Goal: Information Seeking & Learning: Learn about a topic

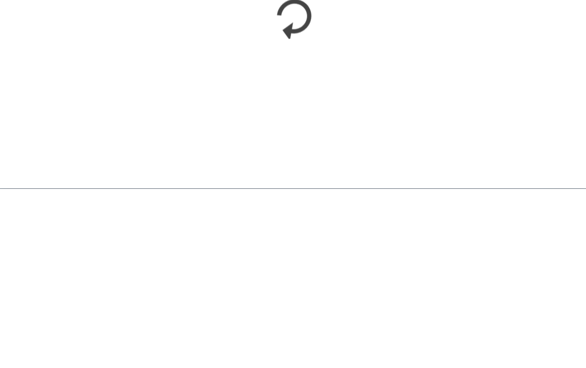
scroll to position [1060, 0]
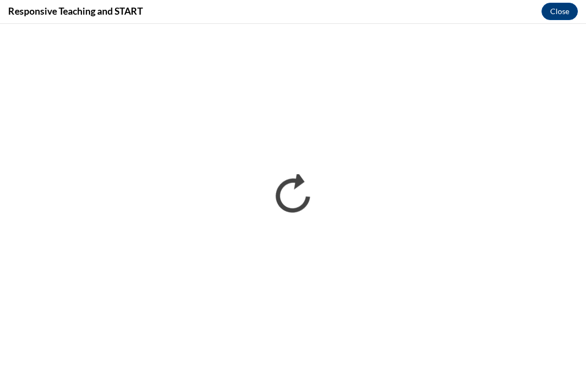
click at [560, 12] on button "Close" at bounding box center [560, 11] width 36 height 17
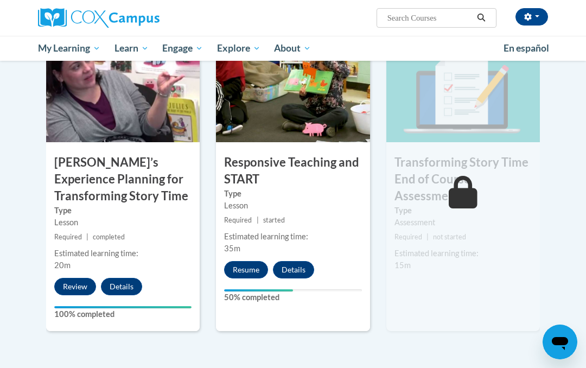
scroll to position [862, 0]
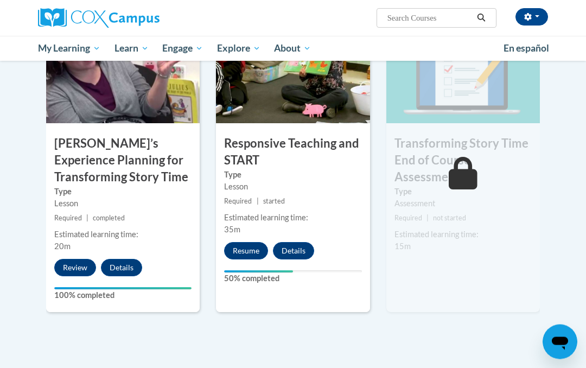
click at [240, 245] on button "Resume" at bounding box center [246, 251] width 44 height 17
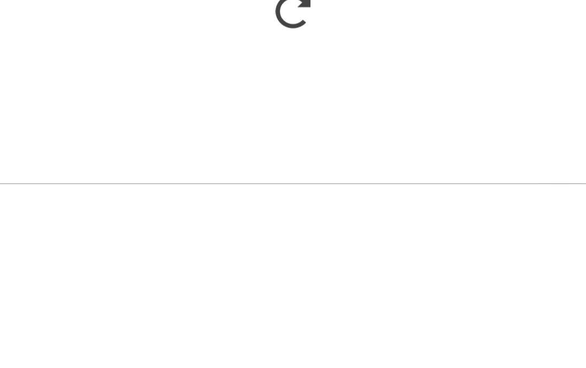
scroll to position [1060, 0]
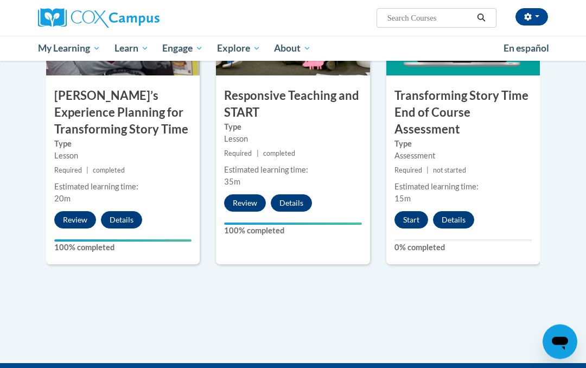
scroll to position [933, 0]
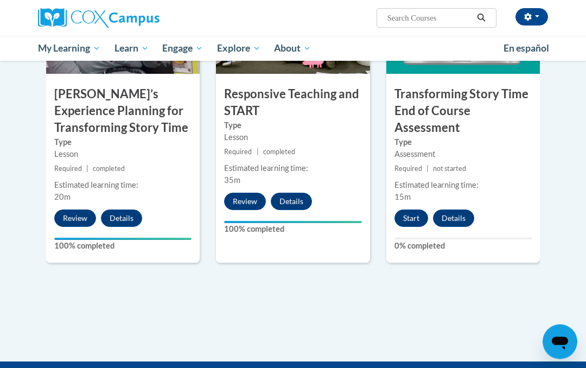
click at [411, 212] on button "Start" at bounding box center [412, 218] width 34 height 17
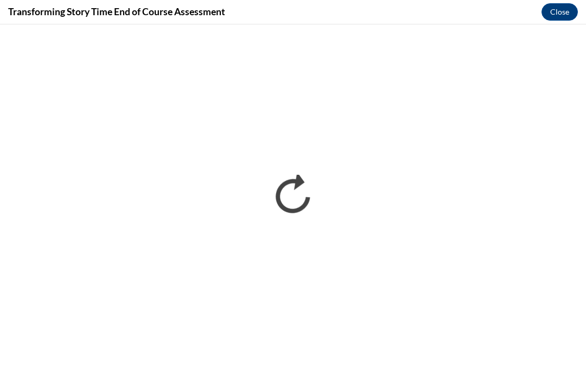
scroll to position [0, 0]
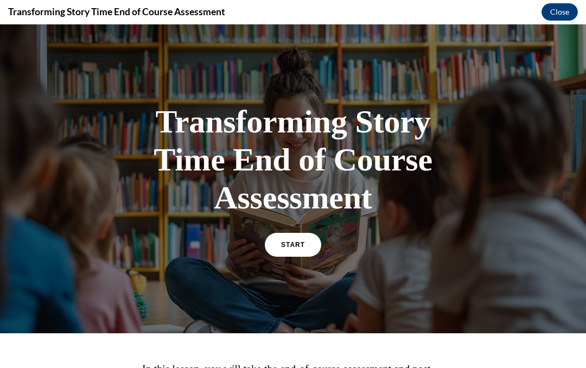
click at [285, 242] on span "START" at bounding box center [293, 245] width 24 height 8
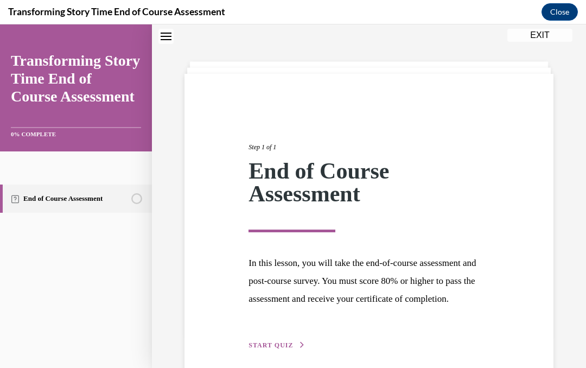
scroll to position [57, 0]
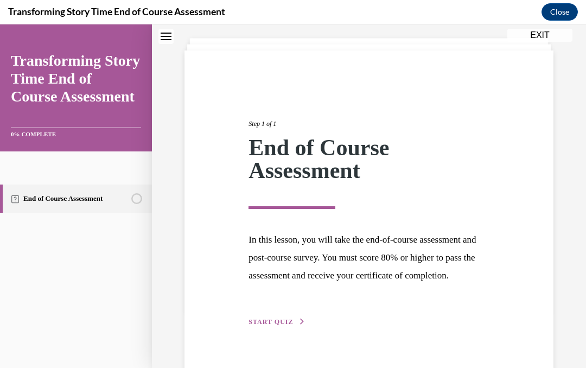
click at [276, 326] on span "START QUIZ" at bounding box center [271, 322] width 45 height 8
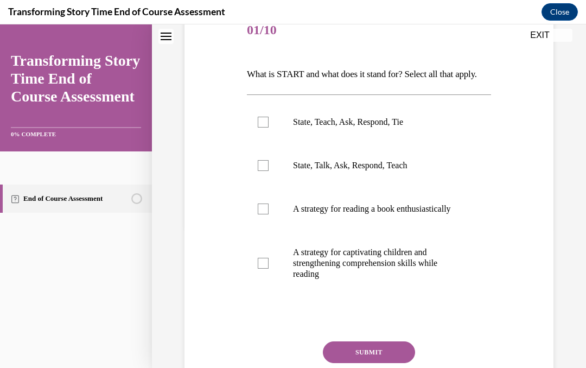
scroll to position [142, 0]
click at [266, 127] on div at bounding box center [263, 121] width 11 height 11
click at [266, 127] on input "State, Teach, Ask, Respond, Tie" at bounding box center [263, 121] width 11 height 11
checkbox input "true"
click at [259, 268] on div at bounding box center [263, 262] width 11 height 11
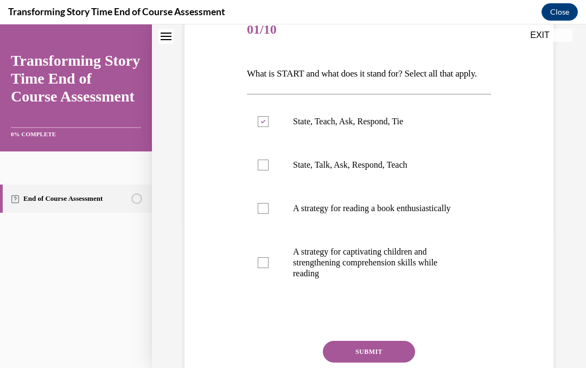
click at [259, 268] on input "A strategy for captivating children and strengthening comprehension skills whil…" at bounding box center [263, 262] width 11 height 11
checkbox input "true"
click at [352, 363] on button "SUBMIT" at bounding box center [369, 352] width 92 height 22
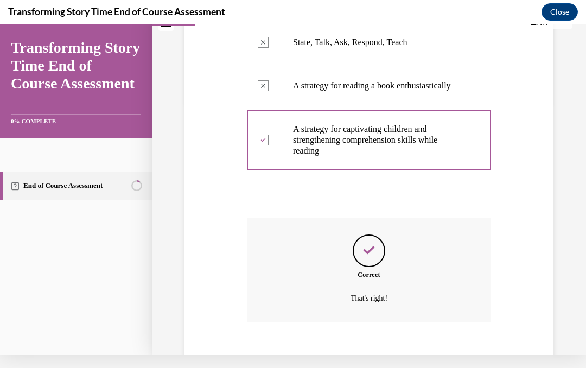
scroll to position [276, 0]
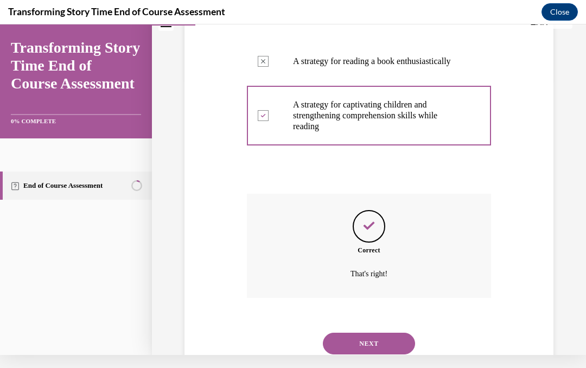
click at [366, 354] on button "NEXT" at bounding box center [369, 344] width 92 height 22
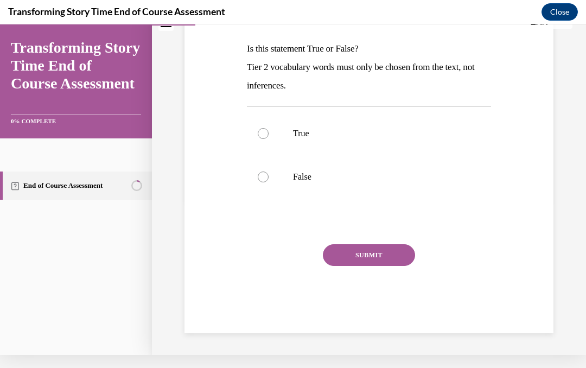
scroll to position [99, 0]
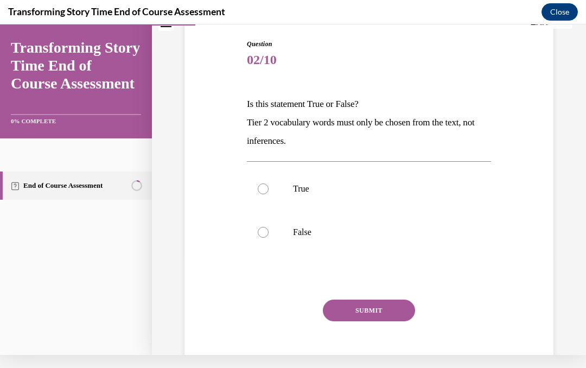
click at [259, 231] on div at bounding box center [263, 232] width 11 height 11
click at [259, 231] on input "False" at bounding box center [263, 232] width 11 height 11
radio input "true"
click at [361, 313] on button "SUBMIT" at bounding box center [369, 311] width 92 height 22
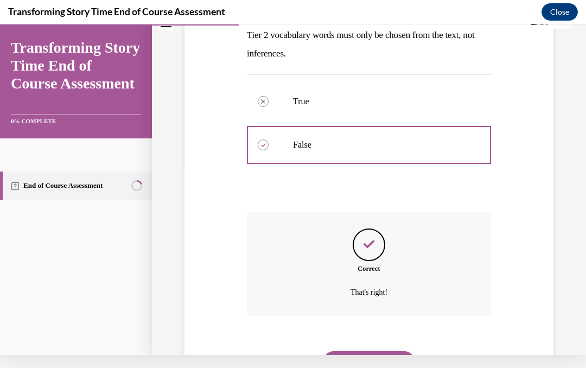
click at [378, 352] on button "NEXT" at bounding box center [369, 362] width 92 height 22
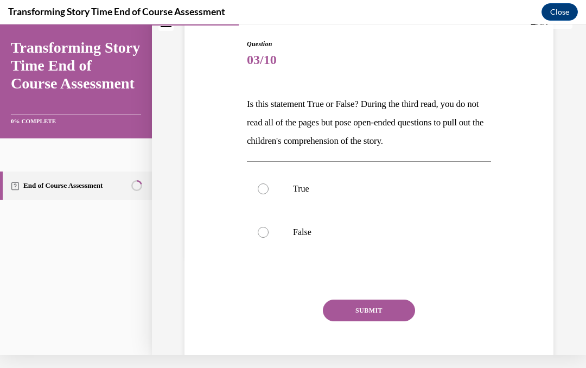
click at [258, 188] on div at bounding box center [263, 188] width 11 height 11
click at [258, 188] on input "True" at bounding box center [263, 188] width 11 height 11
radio input "true"
click at [369, 319] on button "SUBMIT" at bounding box center [369, 311] width 92 height 22
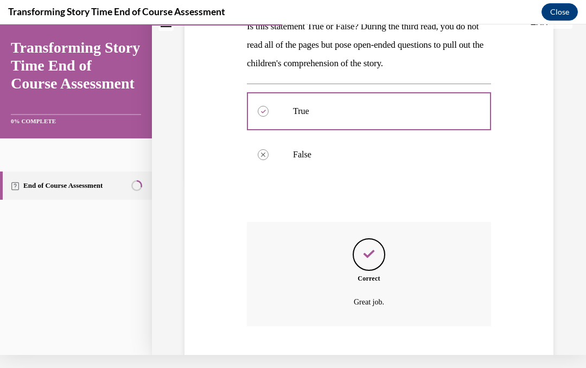
scroll to position [186, 0]
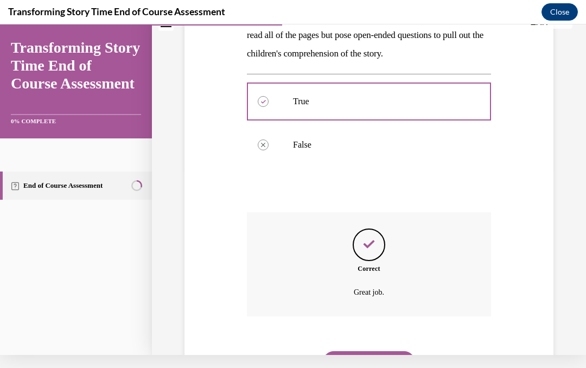
click at [369, 351] on button "NEXT" at bounding box center [369, 362] width 92 height 22
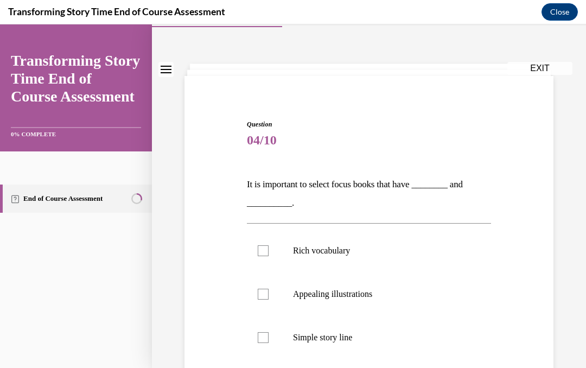
scroll to position [36, 0]
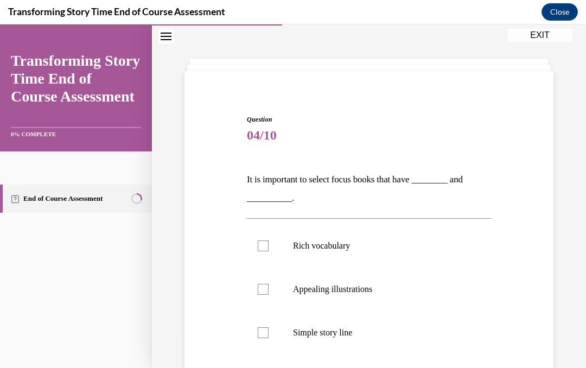
click at [273, 290] on label "Appealing illustrations" at bounding box center [369, 289] width 244 height 43
click at [269, 290] on input "Appealing illustrations" at bounding box center [263, 289] width 11 height 11
checkbox input "true"
click at [272, 245] on label "Rich vocabulary" at bounding box center [369, 245] width 244 height 43
click at [269, 245] on input "Rich vocabulary" at bounding box center [263, 245] width 11 height 11
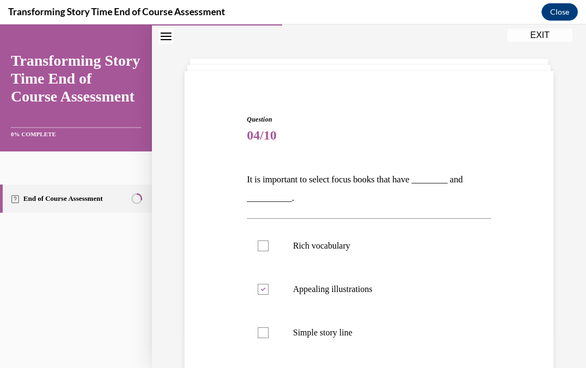
checkbox input "true"
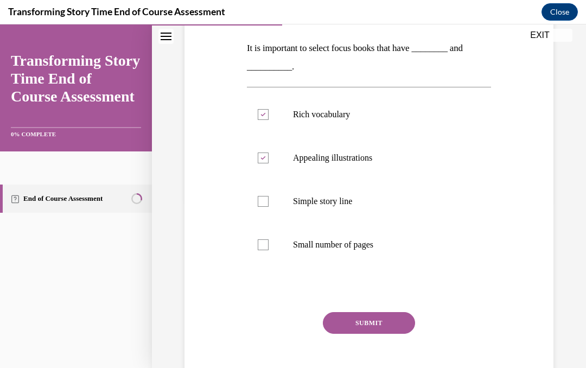
scroll to position [167, 0]
click at [365, 326] on button "SUBMIT" at bounding box center [369, 324] width 92 height 22
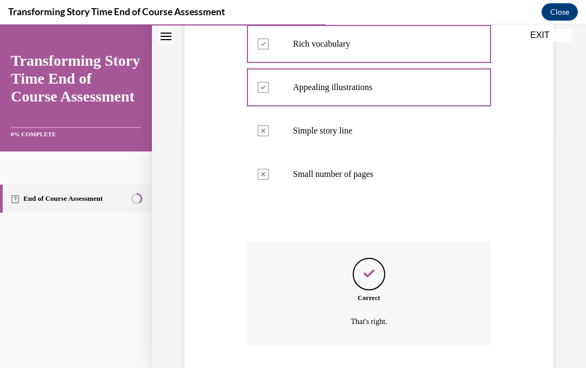
scroll to position [255, 0]
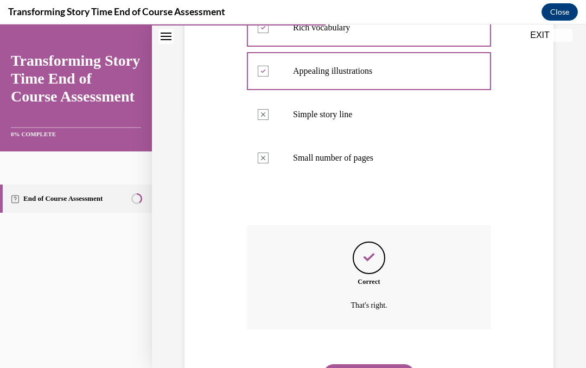
click at [382, 364] on button "NEXT" at bounding box center [369, 375] width 92 height 22
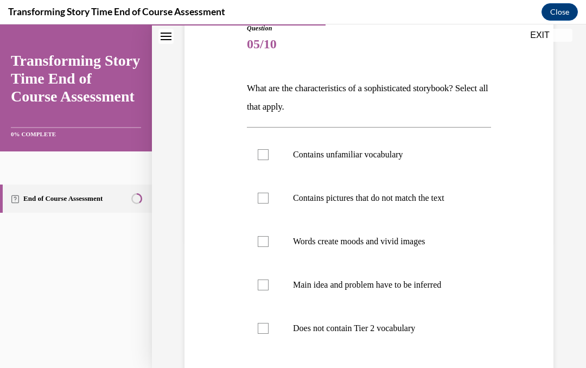
scroll to position [128, 0]
click at [263, 152] on div at bounding box center [263, 154] width 11 height 11
click at [263, 152] on input "Contains unfamiliar vocabulary" at bounding box center [263, 154] width 11 height 11
checkbox input "true"
click at [262, 200] on div at bounding box center [263, 198] width 11 height 11
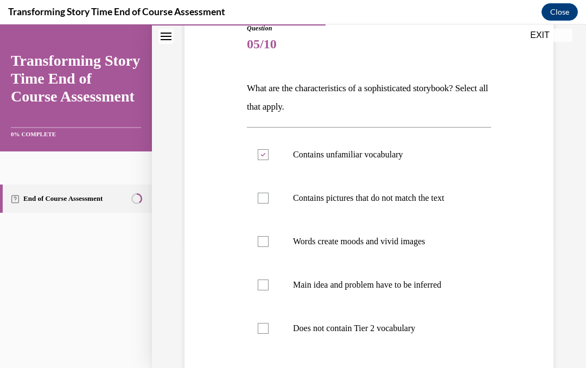
click at [262, 200] on input "Contains pictures that do not match the text" at bounding box center [263, 198] width 11 height 11
checkbox input "true"
click at [271, 242] on label "Words create moods and vivid images" at bounding box center [369, 241] width 244 height 43
click at [269, 242] on input "Words create moods and vivid images" at bounding box center [263, 241] width 11 height 11
checkbox input "true"
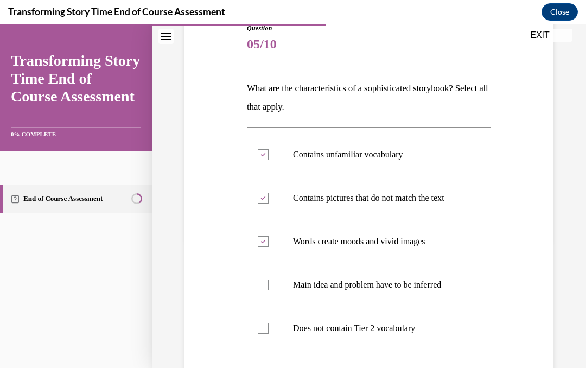
click at [265, 278] on label "Main idea and problem have to be inferred" at bounding box center [369, 284] width 244 height 43
click at [265, 279] on input "Main idea and problem have to be inferred" at bounding box center [263, 284] width 11 height 11
checkbox input "true"
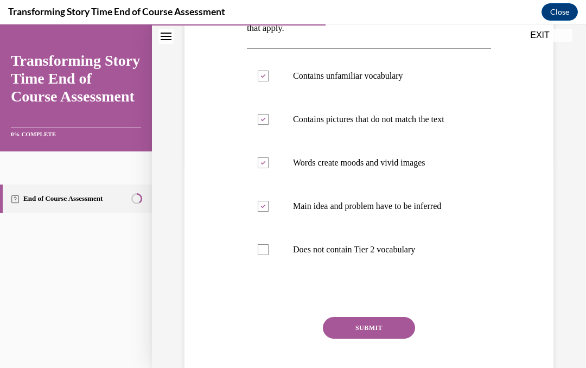
click at [362, 323] on button "SUBMIT" at bounding box center [369, 328] width 92 height 22
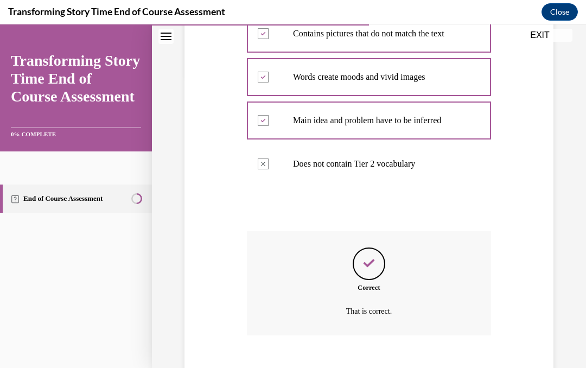
scroll to position [298, 0]
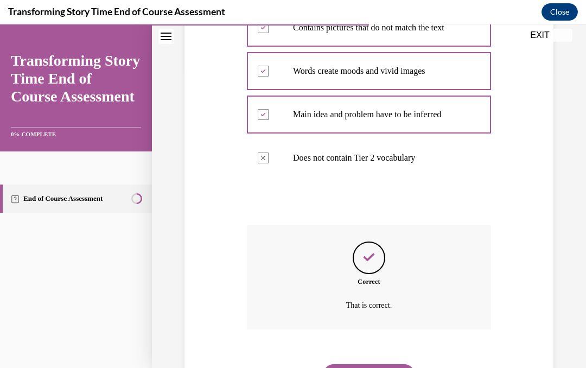
click at [364, 364] on button "NEXT" at bounding box center [369, 375] width 92 height 22
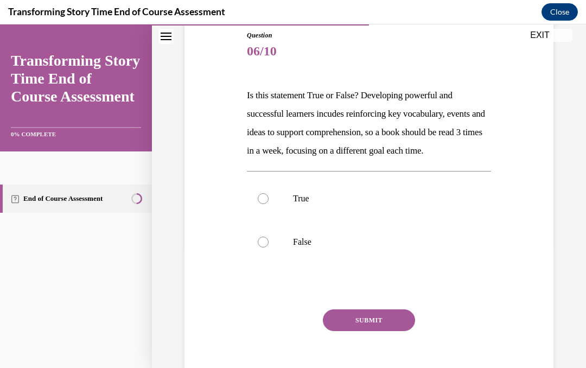
click at [262, 204] on div at bounding box center [263, 198] width 11 height 11
click at [262, 204] on input "True" at bounding box center [263, 198] width 11 height 11
radio input "true"
click at [354, 331] on button "SUBMIT" at bounding box center [369, 320] width 92 height 22
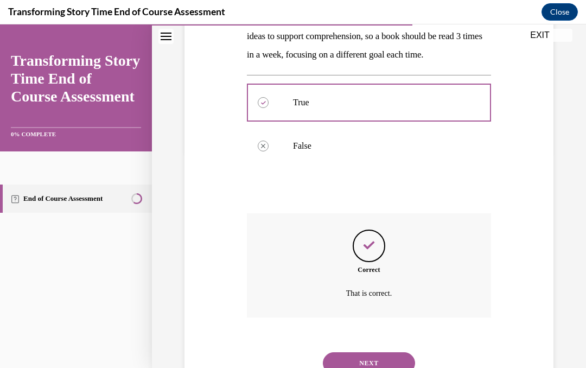
scroll to position [223, 0]
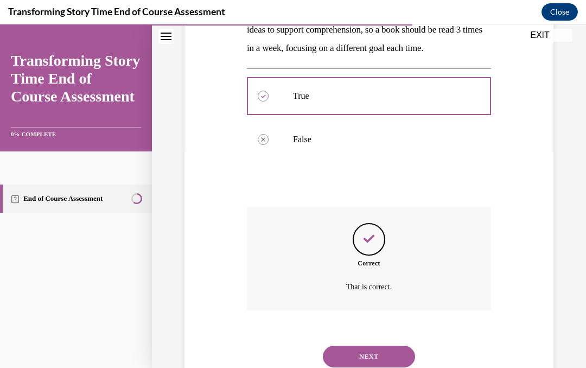
click at [372, 365] on button "NEXT" at bounding box center [369, 357] width 92 height 22
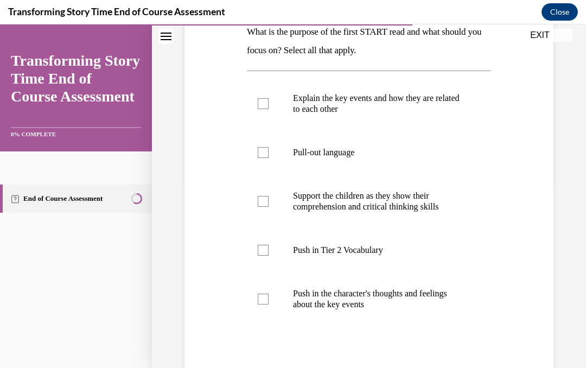
scroll to position [184, 0]
click at [270, 102] on label "Explain the key events and how they are related to each other" at bounding box center [369, 104] width 244 height 54
click at [269, 102] on input "Explain the key events and how they are related to each other" at bounding box center [263, 103] width 11 height 11
checkbox input "true"
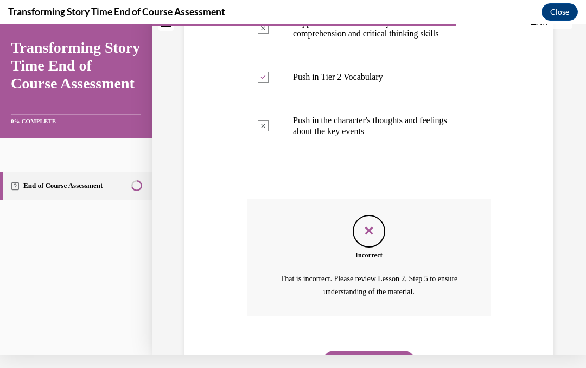
scroll to position [343, 0]
click at [393, 352] on button "NEXT" at bounding box center [369, 363] width 92 height 22
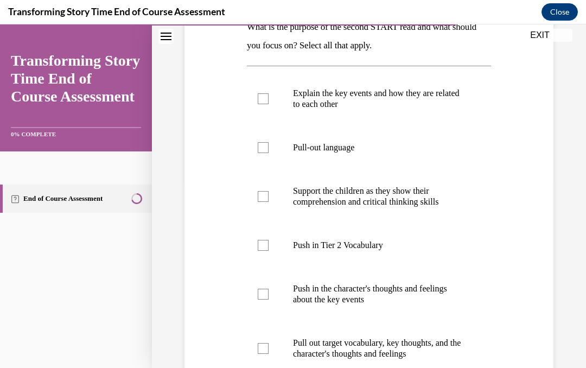
scroll to position [189, 0]
click at [274, 148] on label "Pull-out language" at bounding box center [369, 147] width 244 height 43
click at [269, 148] on input "Pull-out language" at bounding box center [263, 147] width 11 height 11
checkbox input "true"
click at [267, 245] on div at bounding box center [263, 245] width 11 height 11
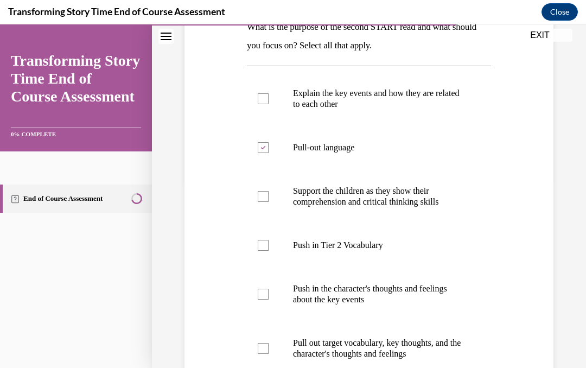
click at [267, 245] on input "Push in Tier 2 Vocabulary" at bounding box center [263, 245] width 11 height 11
checkbox input "true"
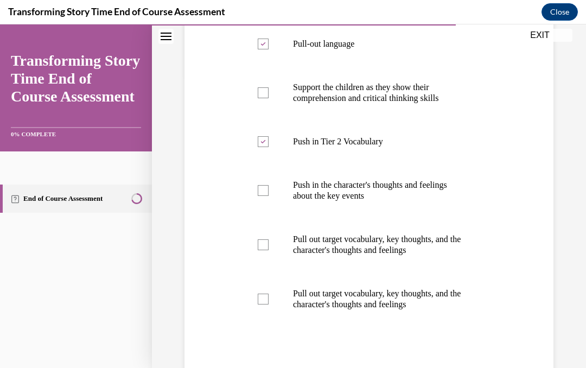
scroll to position [294, 0]
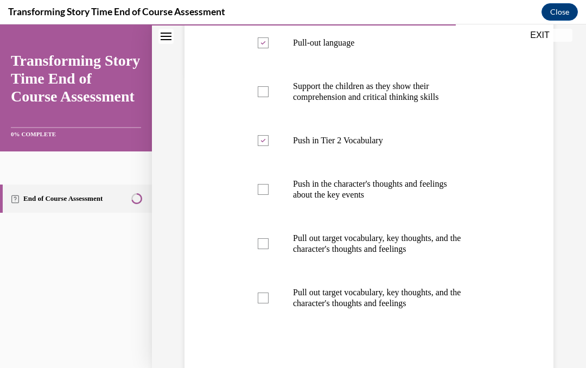
click at [272, 191] on label "Push in the character's thoughts and feelings about the key events" at bounding box center [369, 189] width 244 height 54
click at [269, 191] on input "Push in the character's thoughts and feelings about the key events" at bounding box center [263, 189] width 11 height 11
checkbox input "true"
click at [271, 241] on label "Pull out target vocabulary, key thoughts, and the character's thoughts and feel…" at bounding box center [369, 244] width 244 height 54
click at [269, 241] on input "Pull out target vocabulary, key thoughts, and the character's thoughts and feel…" at bounding box center [263, 243] width 11 height 11
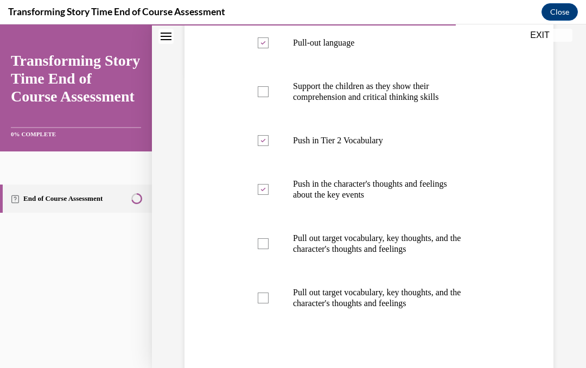
checkbox input "true"
click at [260, 297] on div at bounding box center [263, 298] width 11 height 11
click at [260, 297] on input "Pull out target vocabulary, key thoughts, and the character's thoughts and feel…" at bounding box center [263, 298] width 11 height 11
checkbox input "true"
click at [263, 240] on div at bounding box center [263, 243] width 11 height 11
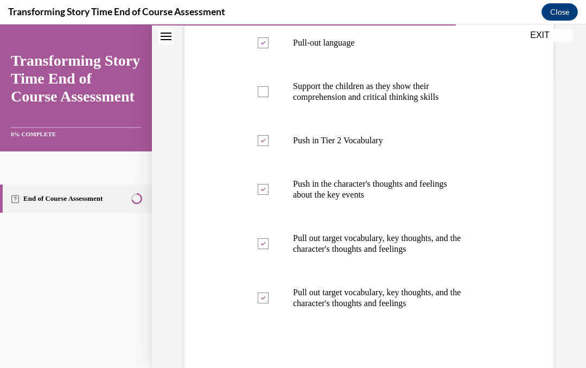
click at [263, 240] on input "Pull out target vocabulary, key thoughts, and the character's thoughts and feel…" at bounding box center [263, 243] width 11 height 11
checkbox input "false"
click at [262, 296] on icon at bounding box center [263, 298] width 5 height 4
click at [262, 296] on input "Pull out target vocabulary, key thoughts, and the character's thoughts and feel…" at bounding box center [263, 298] width 11 height 11
checkbox input "false"
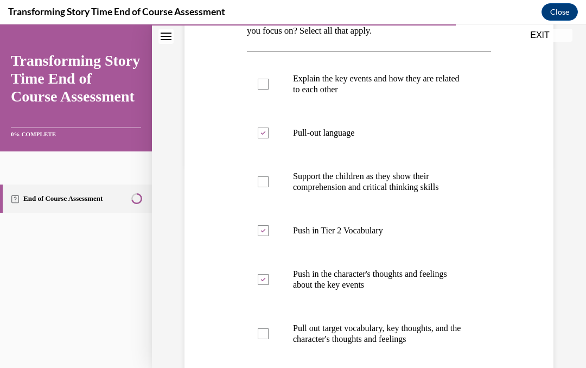
scroll to position [203, 0]
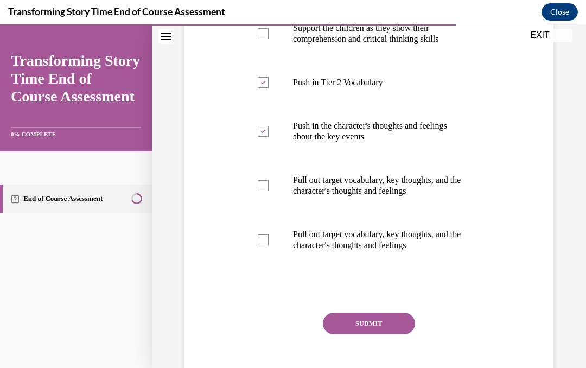
click at [363, 320] on button "SUBMIT" at bounding box center [369, 324] width 92 height 22
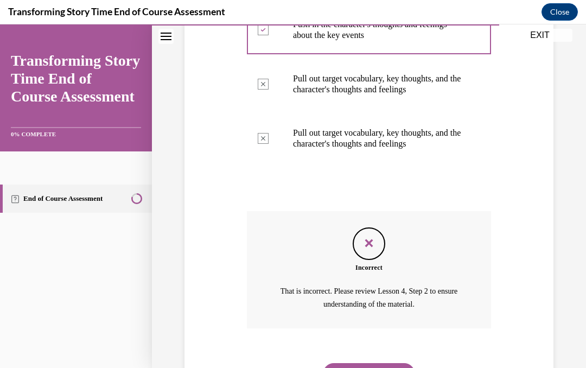
scroll to position [452, 0]
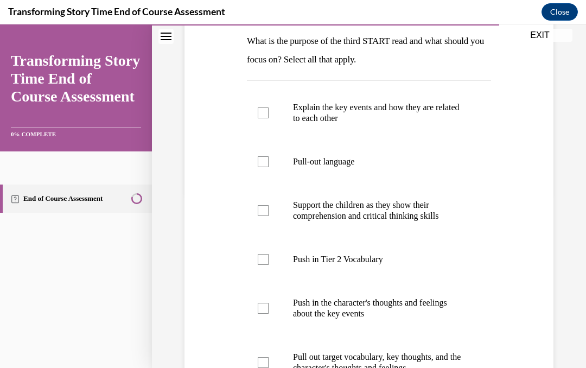
scroll to position [175, 0]
click at [266, 221] on label "Support the children as they show their comprehension and critical thinking ski…" at bounding box center [369, 210] width 244 height 54
click at [266, 216] on input "Support the children as they show their comprehension and critical thinking ski…" at bounding box center [263, 210] width 11 height 11
checkbox input "true"
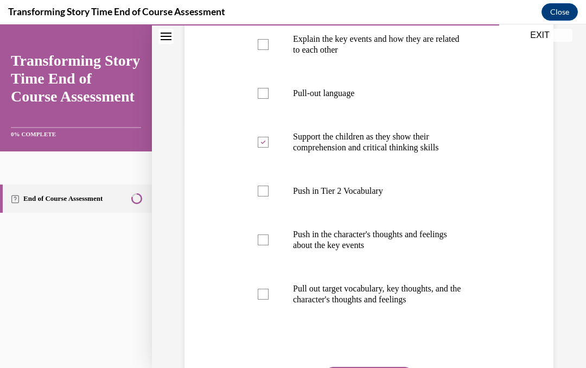
scroll to position [243, 0]
click at [265, 301] on label "Pull out target vocabulary, key thoughts, and the character's thoughts and feel…" at bounding box center [369, 294] width 244 height 54
click at [265, 300] on input "Pull out target vocabulary, key thoughts, and the character's thoughts and feel…" at bounding box center [263, 294] width 11 height 11
checkbox input "true"
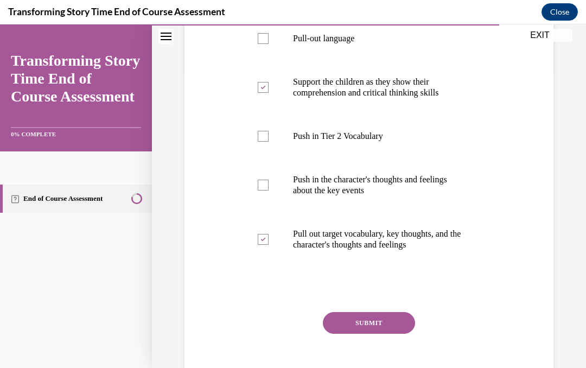
scroll to position [297, 0]
click at [372, 324] on button "SUBMIT" at bounding box center [369, 324] width 92 height 22
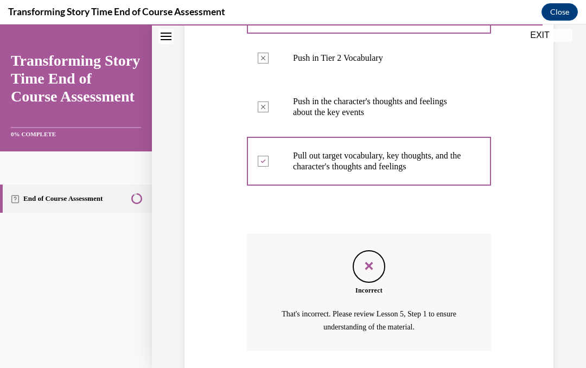
scroll to position [397, 0]
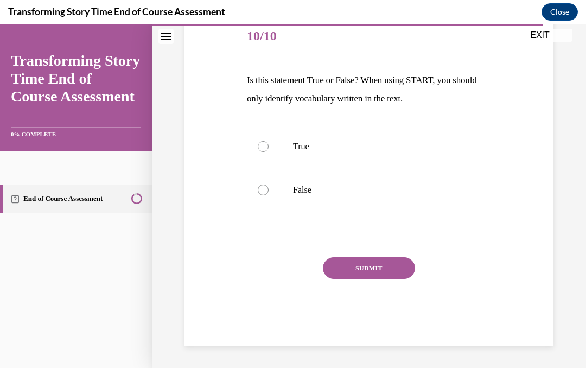
scroll to position [80, 0]
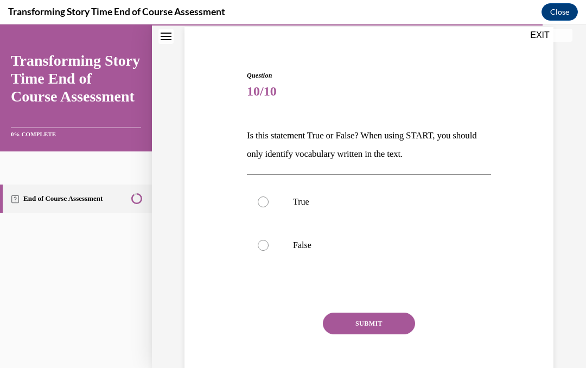
click at [258, 245] on div at bounding box center [263, 245] width 11 height 11
click at [258, 245] on input "False" at bounding box center [263, 245] width 11 height 11
radio input "true"
click at [374, 327] on button "SUBMIT" at bounding box center [369, 324] width 92 height 22
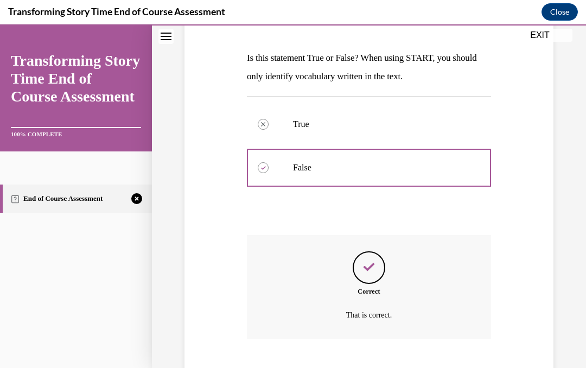
scroll to position [168, 0]
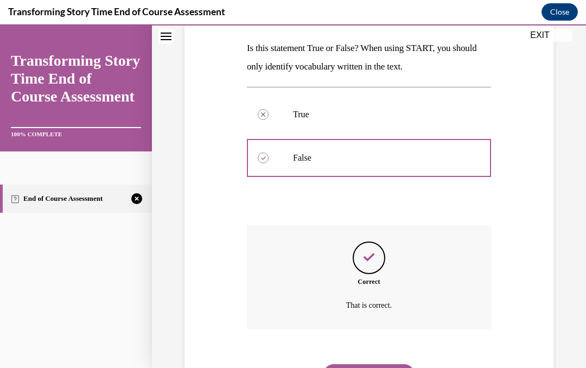
click at [369, 364] on button "NEXT" at bounding box center [369, 375] width 92 height 22
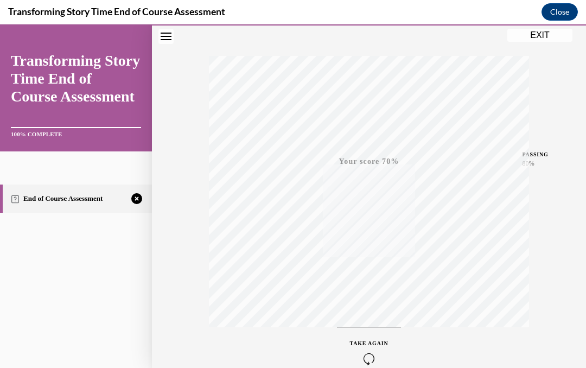
scroll to position [170, 0]
click at [365, 335] on div "TAKE AGAIN" at bounding box center [369, 338] width 39 height 26
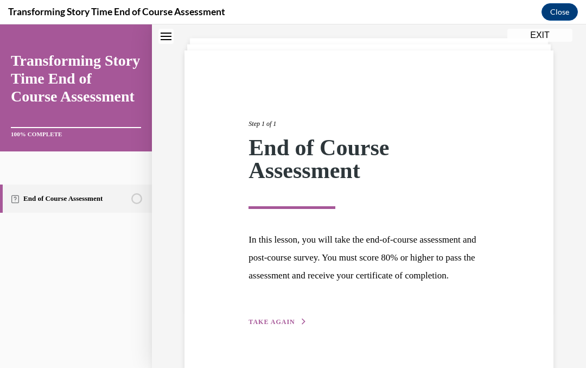
click at [266, 351] on div "Step 1 of 1 End of Course Assessment In this lesson, you will take the end-of-c…" at bounding box center [369, 210] width 369 height 321
click at [281, 326] on span "TAKE AGAIN" at bounding box center [272, 322] width 46 height 8
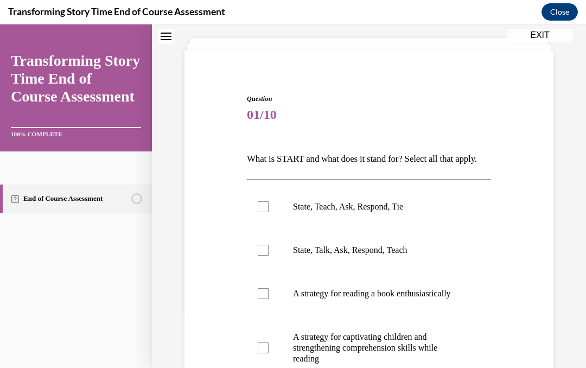
click at [271, 225] on label "State, Teach, Ask, Respond, Tie" at bounding box center [369, 206] width 244 height 43
click at [269, 212] on input "State, Teach, Ask, Respond, Tie" at bounding box center [263, 206] width 11 height 11
checkbox input "true"
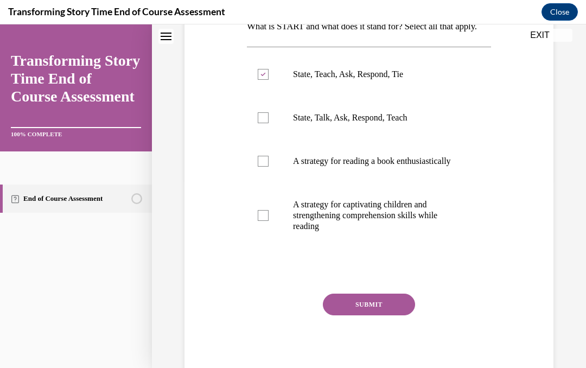
scroll to position [189, 0]
click at [263, 221] on div at bounding box center [263, 216] width 11 height 11
click at [263, 221] on input "A strategy for captivating children and strengthening comprehension skills whil…" at bounding box center [263, 216] width 11 height 11
checkbox input "true"
click at [377, 316] on button "SUBMIT" at bounding box center [369, 305] width 92 height 22
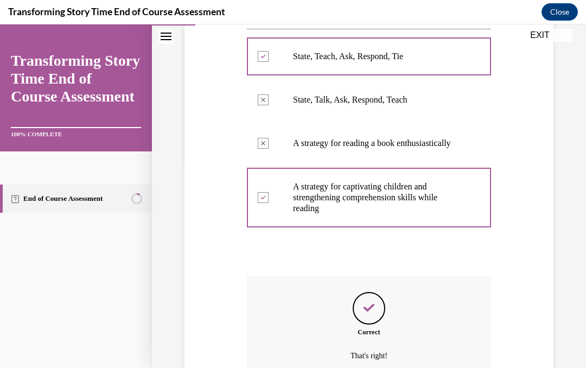
scroll to position [276, 0]
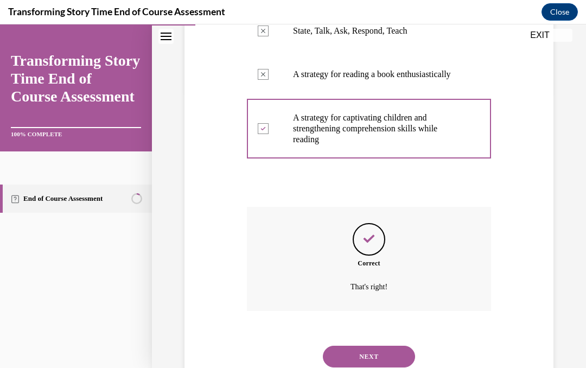
click at [382, 366] on button "NEXT" at bounding box center [369, 357] width 92 height 22
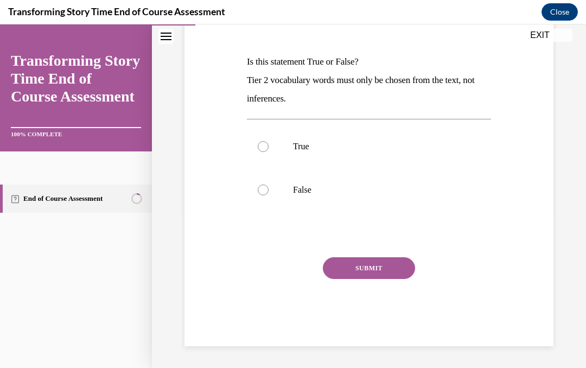
scroll to position [99, 0]
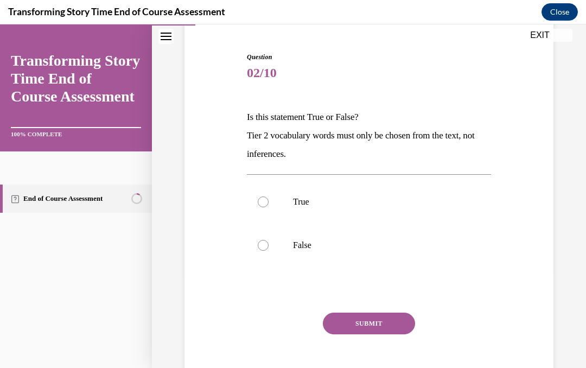
click at [265, 249] on div at bounding box center [263, 245] width 11 height 11
click at [265, 249] on input "False" at bounding box center [263, 245] width 11 height 11
radio input "true"
click at [399, 325] on button "SUBMIT" at bounding box center [369, 324] width 92 height 22
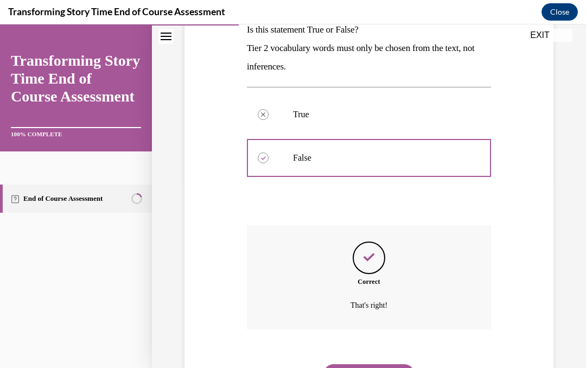
click at [392, 364] on button "NEXT" at bounding box center [369, 375] width 92 height 22
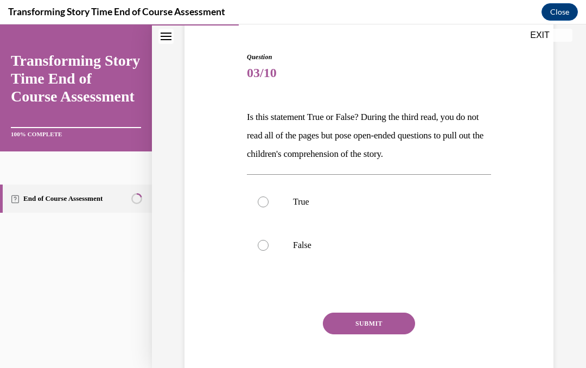
click at [266, 246] on div at bounding box center [263, 245] width 11 height 11
click at [266, 246] on input "False" at bounding box center [263, 245] width 11 height 11
radio input "true"
click at [397, 326] on button "SUBMIT" at bounding box center [369, 324] width 92 height 22
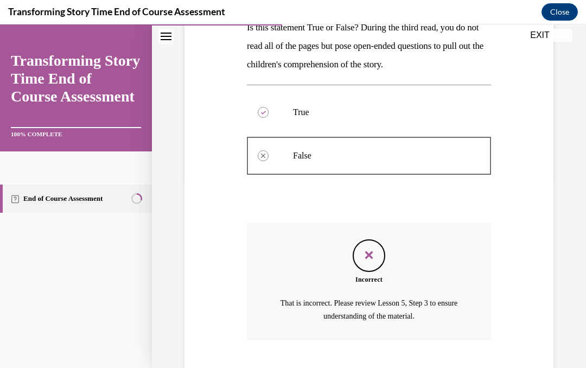
scroll to position [199, 0]
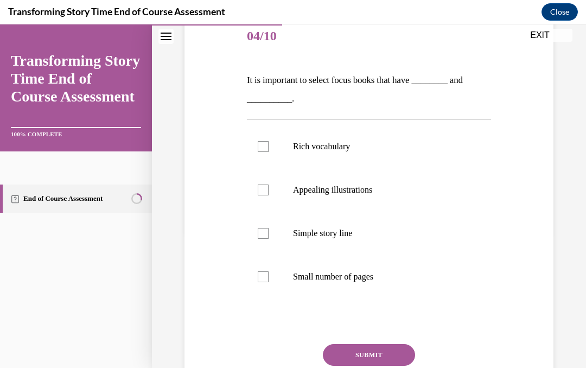
scroll to position [137, 0]
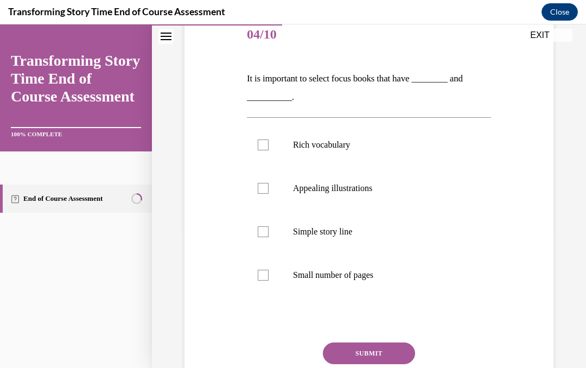
click at [269, 155] on label "Rich vocabulary" at bounding box center [369, 144] width 244 height 43
click at [269, 150] on input "Rich vocabulary" at bounding box center [263, 144] width 11 height 11
checkbox input "true"
click at [266, 192] on div at bounding box center [263, 188] width 11 height 11
click at [266, 192] on input "Appealing illustrations" at bounding box center [263, 188] width 11 height 11
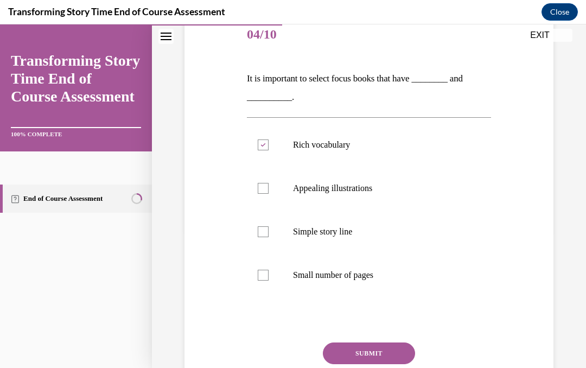
checkbox input "true"
click at [387, 354] on button "SUBMIT" at bounding box center [369, 353] width 92 height 22
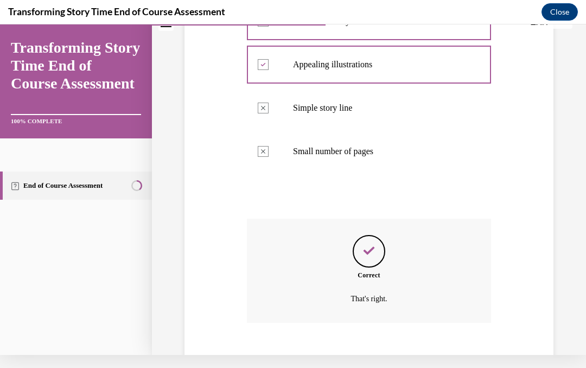
scroll to position [255, 0]
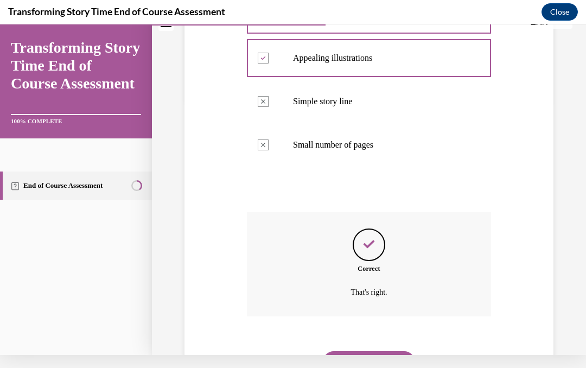
click at [395, 353] on button "NEXT" at bounding box center [369, 362] width 92 height 22
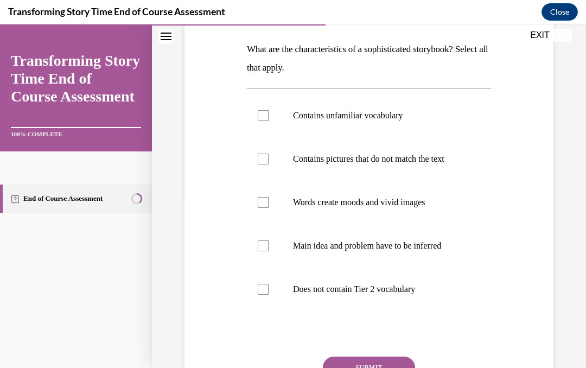
scroll to position [167, 0]
click at [263, 164] on label "Contains pictures that do not match the text" at bounding box center [369, 158] width 244 height 43
click at [263, 164] on input "Contains pictures that do not match the text" at bounding box center [263, 158] width 11 height 11
checkbox input "true"
click at [267, 116] on div at bounding box center [263, 115] width 11 height 11
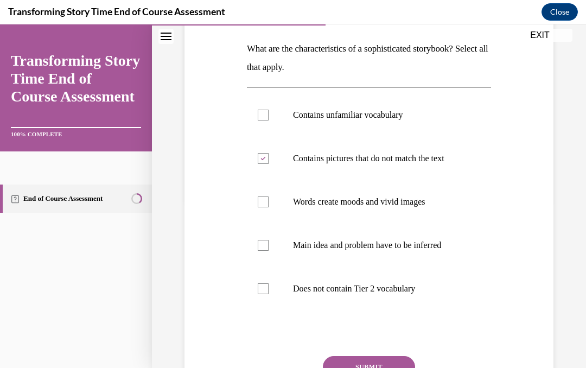
click at [267, 116] on input "Contains unfamiliar vocabulary" at bounding box center [263, 115] width 11 height 11
checkbox input "true"
click at [267, 205] on div at bounding box center [263, 201] width 11 height 11
click at [267, 205] on input "Words create moods and vivid images" at bounding box center [263, 201] width 11 height 11
checkbox input "true"
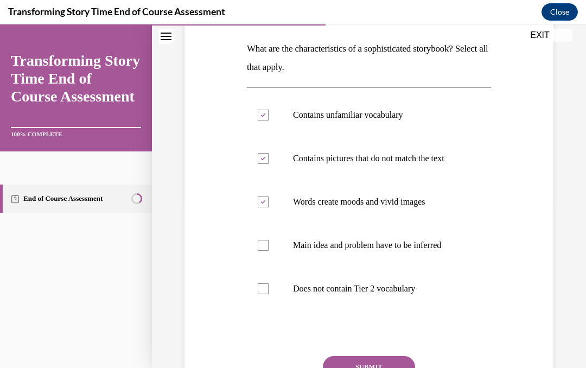
click at [263, 252] on label "Main idea and problem have to be inferred" at bounding box center [369, 245] width 244 height 43
click at [263, 251] on input "Main idea and problem have to be inferred" at bounding box center [263, 245] width 11 height 11
checkbox input "true"
click at [390, 367] on button "SUBMIT" at bounding box center [369, 367] width 92 height 22
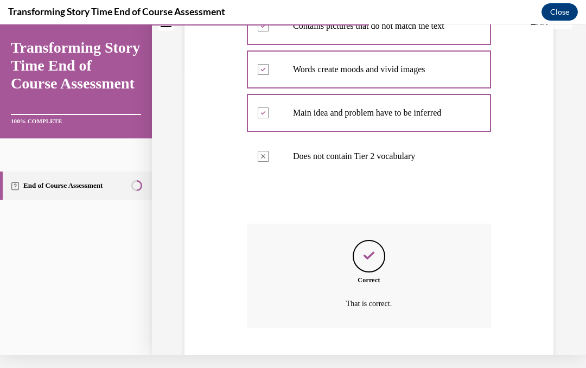
scroll to position [298, 0]
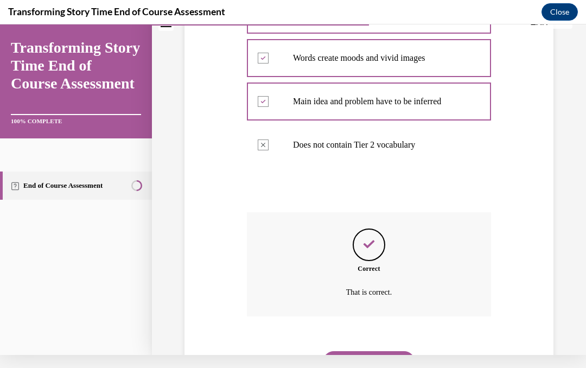
click at [392, 353] on button "NEXT" at bounding box center [369, 362] width 92 height 22
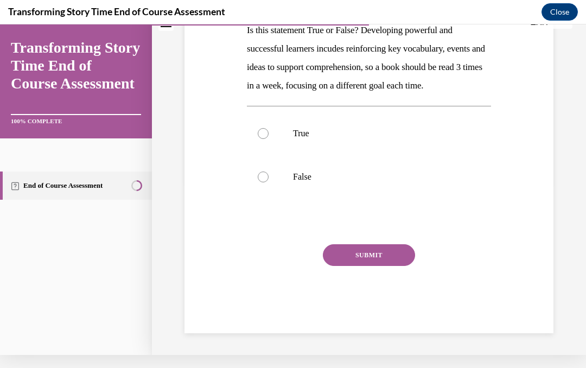
scroll to position [0, 0]
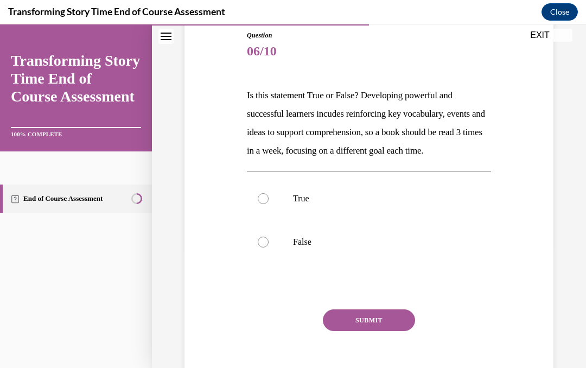
click at [273, 220] on label "True" at bounding box center [369, 198] width 244 height 43
click at [269, 204] on input "True" at bounding box center [263, 198] width 11 height 11
radio input "true"
click at [385, 331] on button "SUBMIT" at bounding box center [369, 320] width 92 height 22
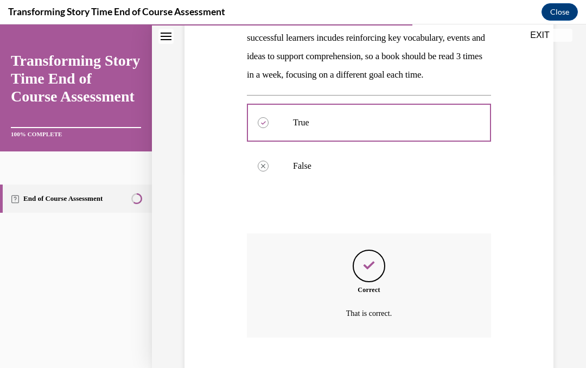
scroll to position [223, 0]
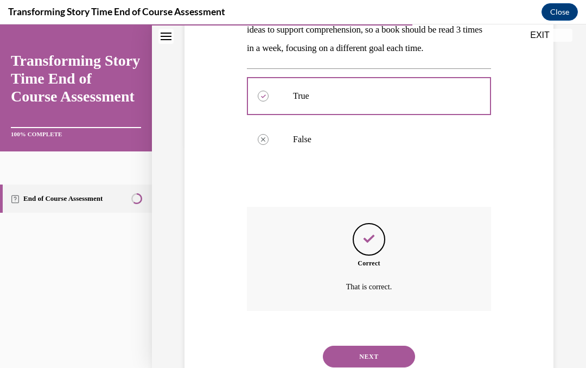
click at [392, 363] on button "NEXT" at bounding box center [369, 357] width 92 height 22
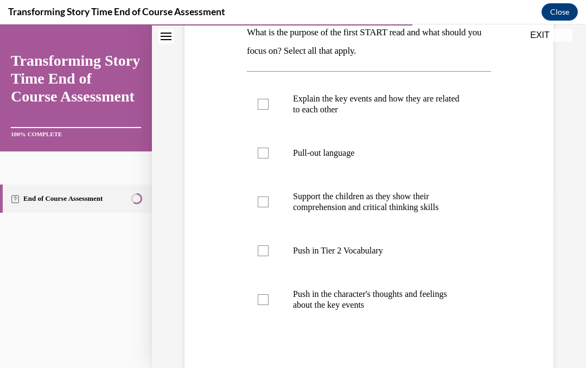
scroll to position [185, 0]
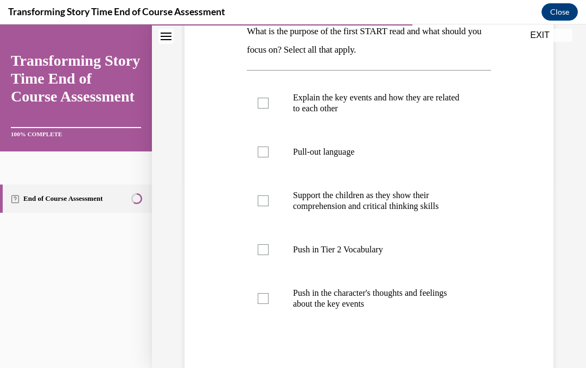
click at [268, 103] on div at bounding box center [263, 103] width 11 height 11
click at [268, 103] on input "Explain the key events and how they are related to each other" at bounding box center [263, 103] width 11 height 11
checkbox input "true"
click at [268, 253] on div at bounding box center [263, 249] width 11 height 11
click at [268, 253] on input "Push in Tier 2 Vocabulary" at bounding box center [263, 249] width 11 height 11
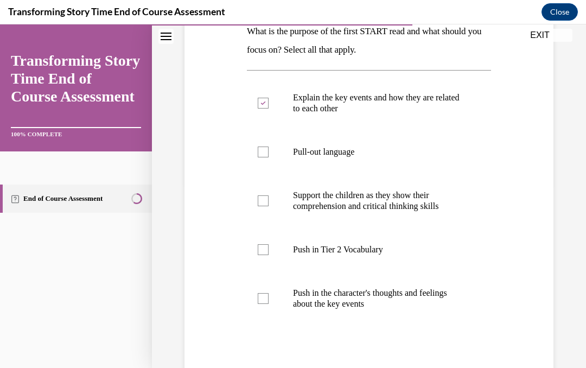
checkbox input "true"
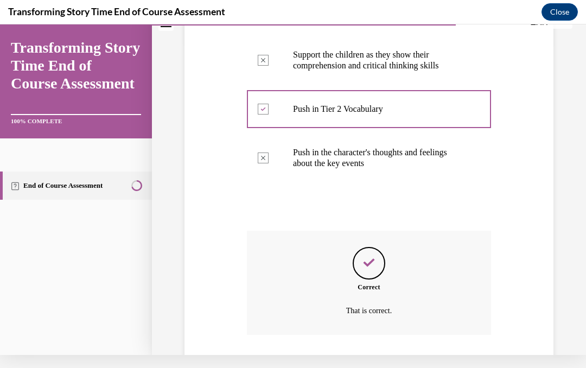
scroll to position [330, 0]
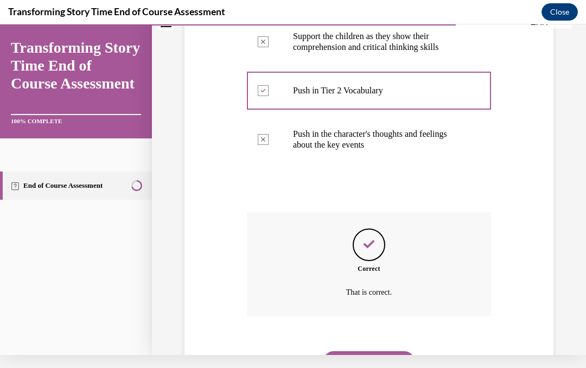
click at [389, 354] on button "NEXT" at bounding box center [369, 362] width 92 height 22
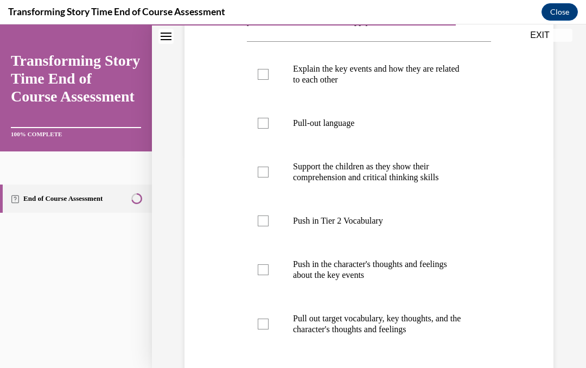
scroll to position [213, 0]
click at [263, 126] on div at bounding box center [263, 123] width 11 height 11
click at [263, 126] on input "Pull-out language" at bounding box center [263, 123] width 11 height 11
click at [267, 123] on div at bounding box center [263, 123] width 11 height 11
click at [267, 123] on input "Pull-out language" at bounding box center [263, 123] width 11 height 11
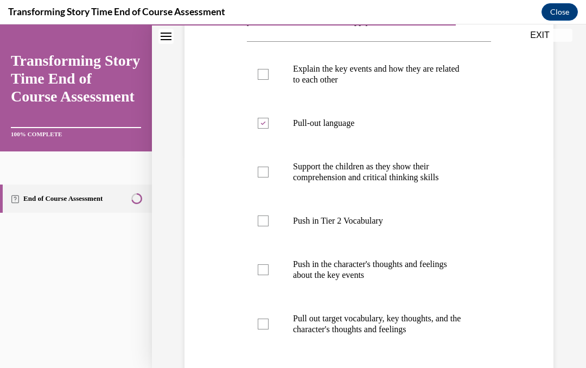
checkbox input "false"
click at [268, 275] on div at bounding box center [263, 269] width 11 height 11
click at [268, 275] on input "Push in the character's thoughts and feelings about the key events" at bounding box center [263, 269] width 11 height 11
checkbox input "true"
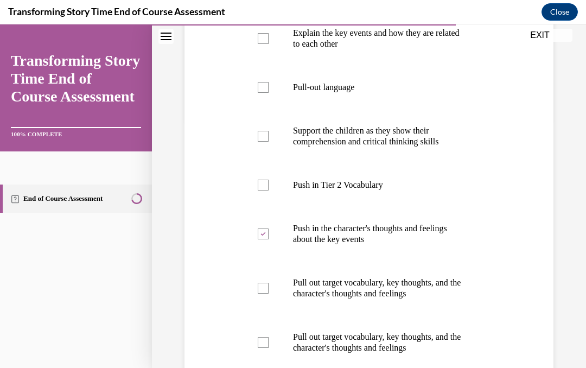
scroll to position [249, 0]
click at [268, 84] on div at bounding box center [263, 87] width 11 height 11
click at [268, 84] on input "Pull-out language" at bounding box center [263, 87] width 11 height 11
checkbox input "true"
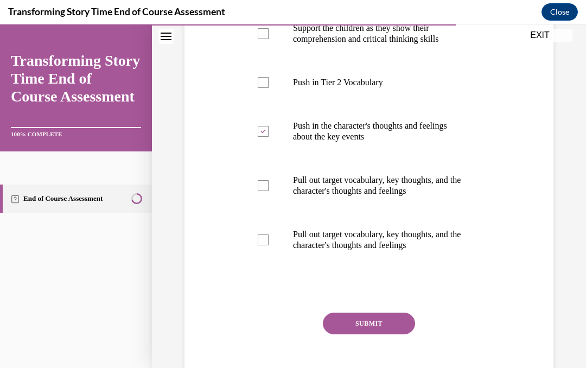
click at [365, 324] on button "SUBMIT" at bounding box center [369, 324] width 92 height 22
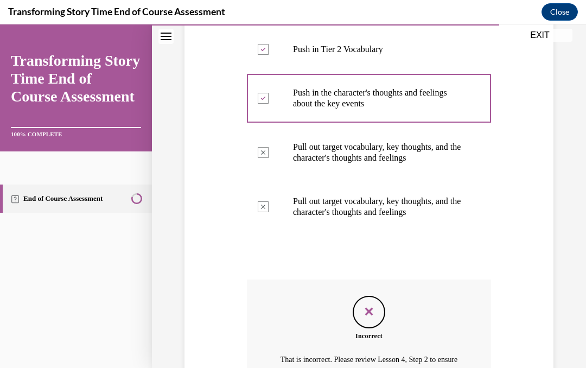
scroll to position [385, 0]
click at [372, 304] on icon "Feedback" at bounding box center [369, 311] width 16 height 16
click at [369, 308] on icon "Feedback" at bounding box center [369, 311] width 16 height 16
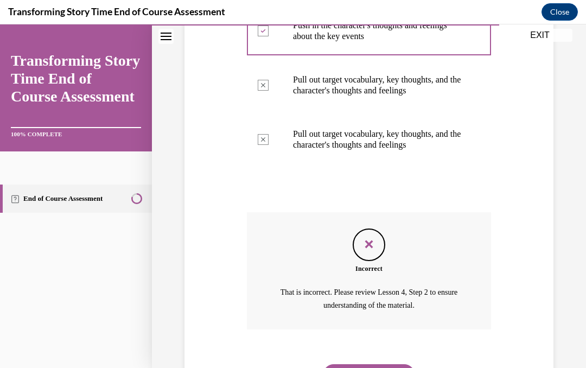
scroll to position [452, 0]
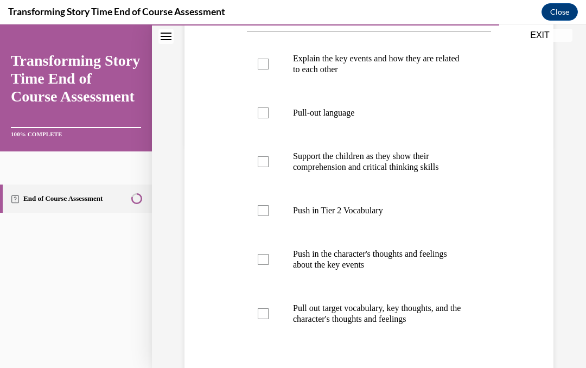
scroll to position [230, 0]
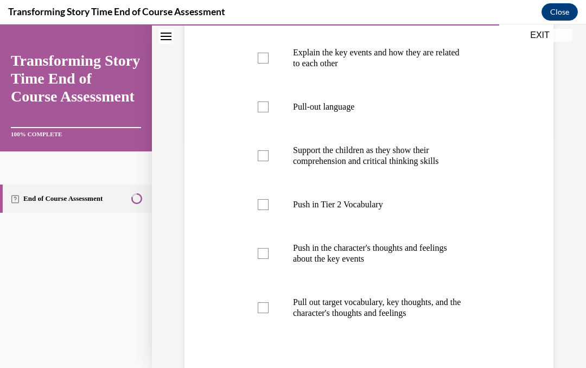
click at [259, 156] on div at bounding box center [263, 155] width 11 height 11
click at [259, 156] on input "Support the children as they show their comprehension and critical thinking ski…" at bounding box center [263, 155] width 11 height 11
checkbox input "true"
click at [263, 312] on div at bounding box center [263, 307] width 11 height 11
click at [263, 312] on input "Pull out target vocabulary, key thoughts, and the character's thoughts and feel…" at bounding box center [263, 307] width 11 height 11
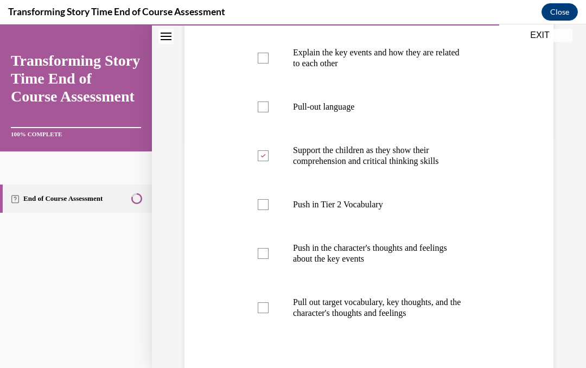
checkbox input "true"
click at [271, 107] on label "Pull-out language" at bounding box center [369, 106] width 244 height 43
click at [269, 107] on input "Pull-out language" at bounding box center [263, 106] width 11 height 11
checkbox input "true"
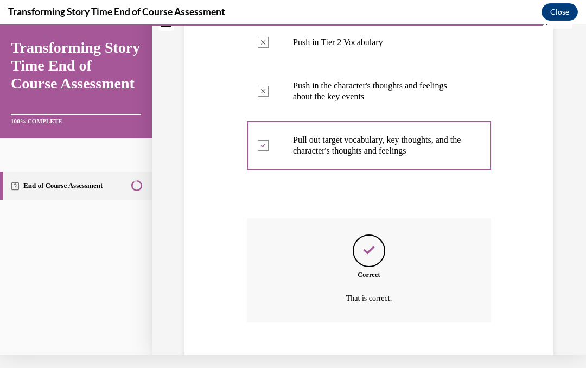
scroll to position [385, 0]
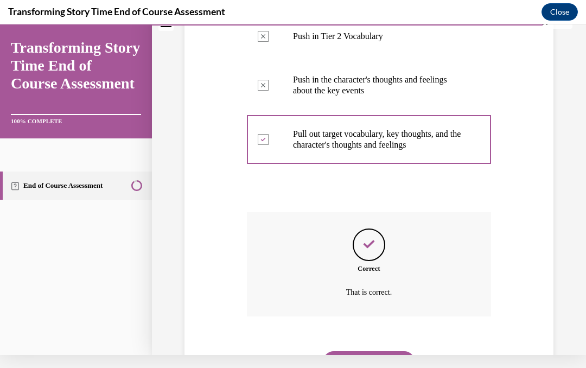
click at [368, 351] on button "NEXT" at bounding box center [369, 362] width 92 height 22
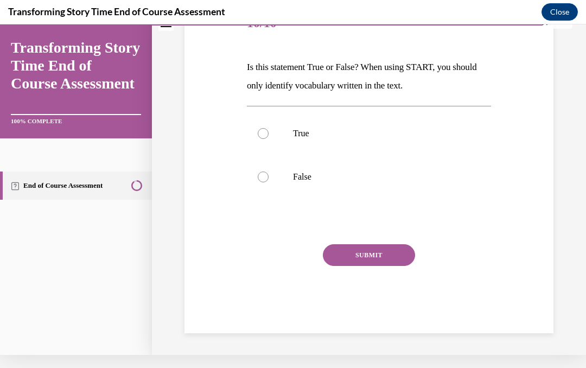
scroll to position [80, 0]
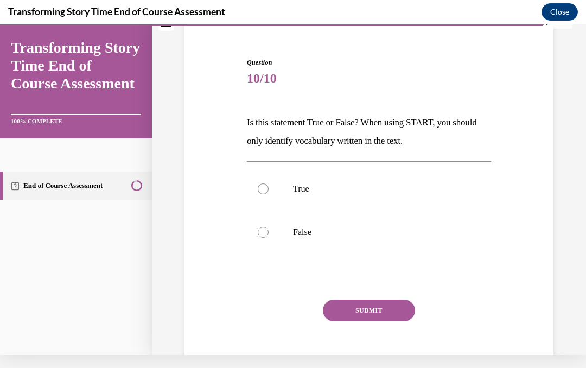
click at [270, 236] on label "False" at bounding box center [369, 232] width 244 height 43
click at [269, 236] on input "False" at bounding box center [263, 232] width 11 height 11
radio input "true"
click at [349, 313] on button "SUBMIT" at bounding box center [369, 311] width 92 height 22
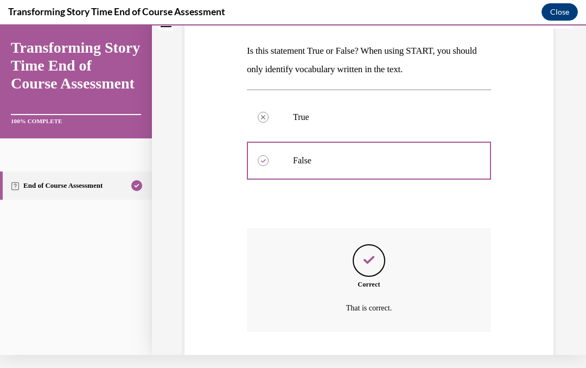
scroll to position [168, 0]
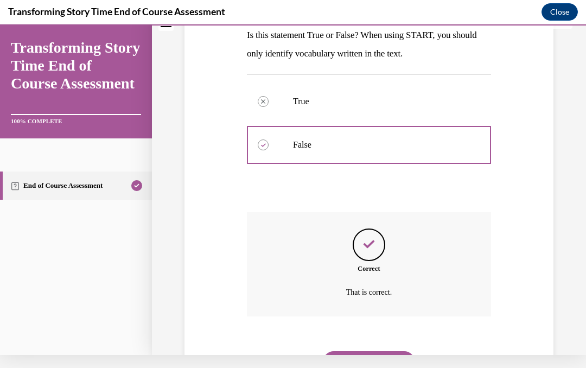
click at [359, 351] on button "NEXT" at bounding box center [369, 362] width 92 height 22
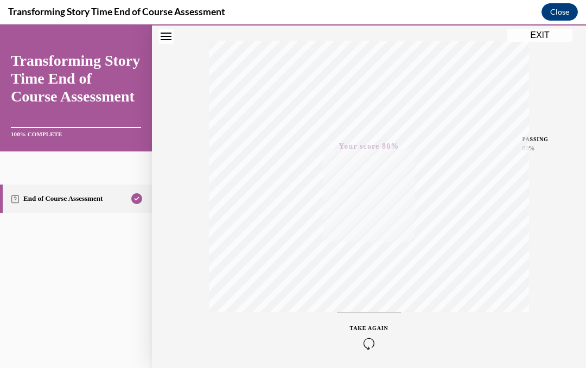
scroll to position [5, 0]
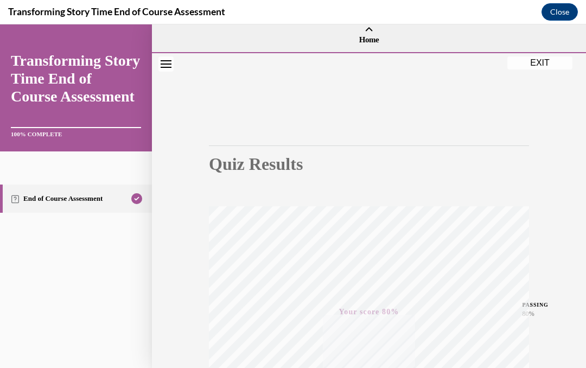
click at [548, 68] on button "EXIT" at bounding box center [539, 62] width 65 height 13
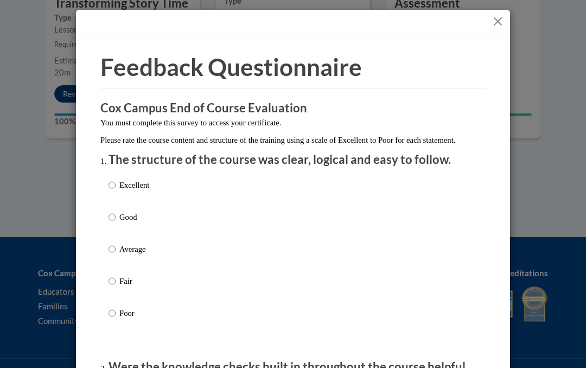
scroll to position [1060, 0]
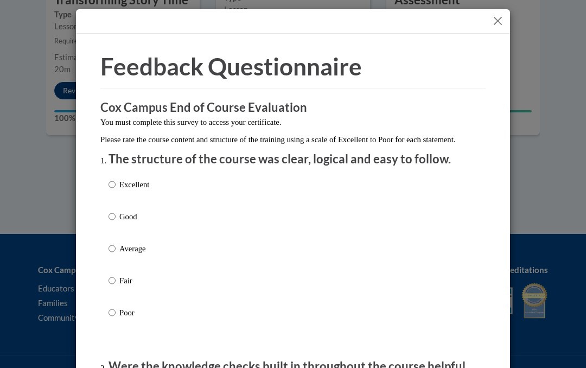
click at [111, 185] on input "Excellent" at bounding box center [112, 185] width 7 height 12
radio input "true"
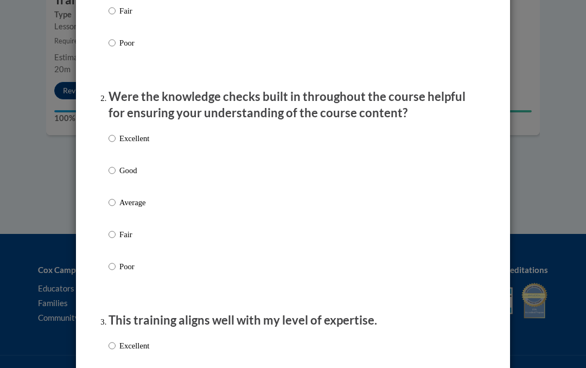
scroll to position [275, 0]
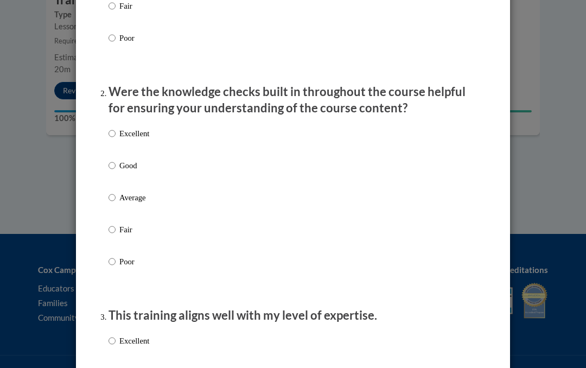
click at [111, 133] on input "Excellent" at bounding box center [112, 134] width 7 height 12
radio input "true"
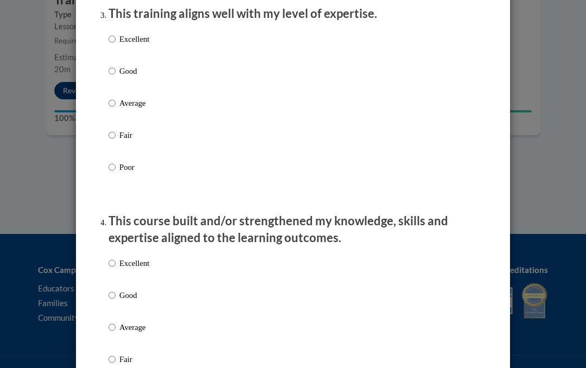
scroll to position [567, 0]
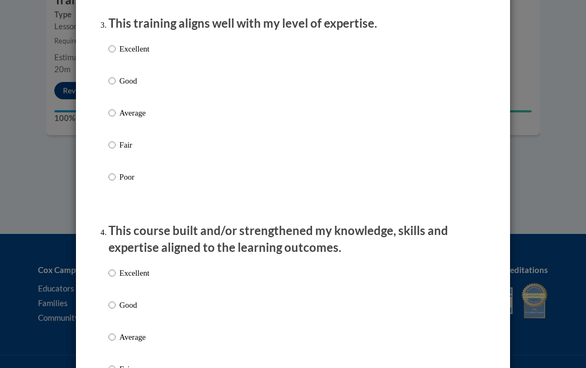
click at [111, 48] on input "Excellent" at bounding box center [112, 49] width 7 height 12
radio input "true"
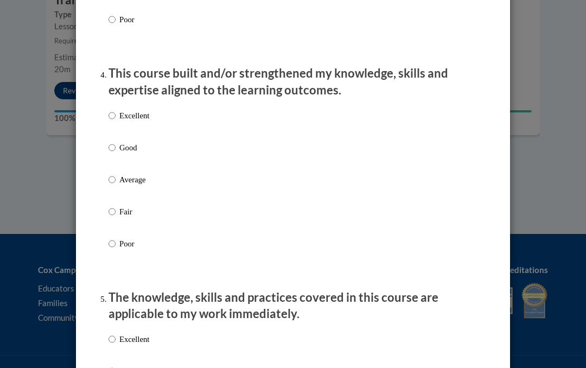
scroll to position [727, 0]
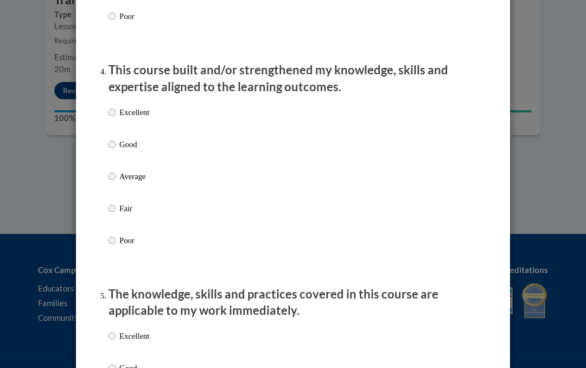
click at [113, 111] on input "Excellent" at bounding box center [112, 113] width 7 height 12
radio input "true"
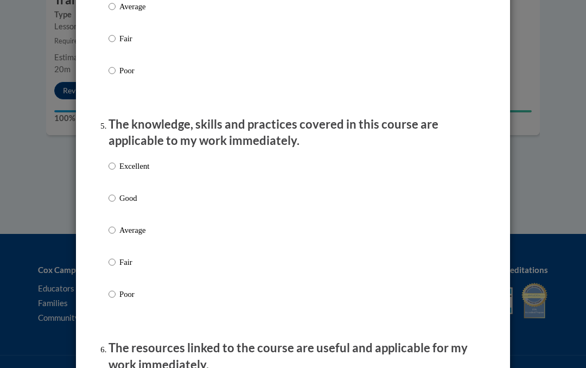
scroll to position [900, 0]
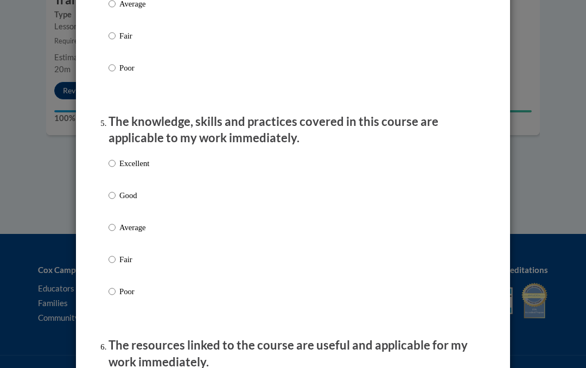
click at [116, 161] on input "Excellent" at bounding box center [112, 164] width 7 height 12
radio input "true"
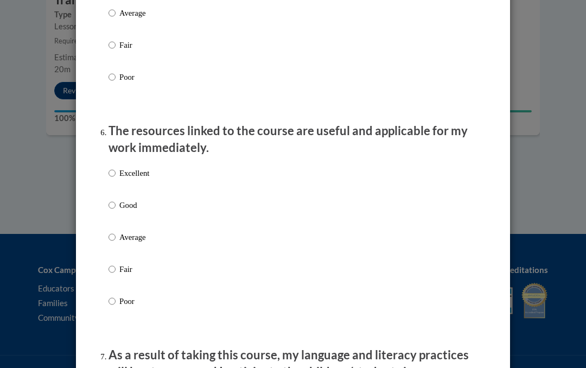
scroll to position [1116, 0]
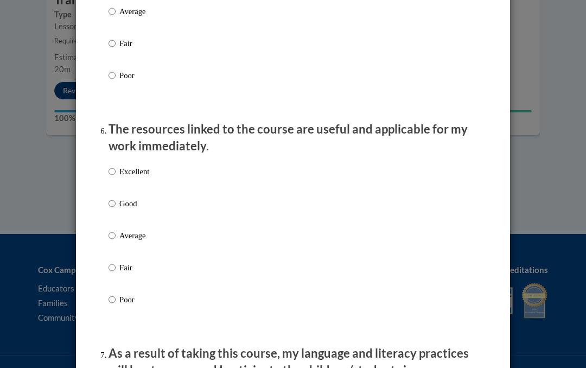
click at [112, 172] on input "Excellent" at bounding box center [112, 172] width 7 height 12
radio input "true"
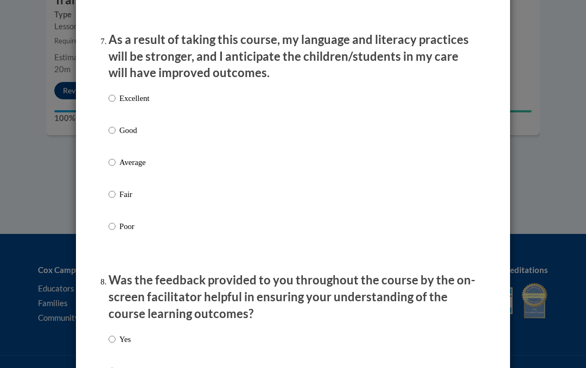
scroll to position [1428, 0]
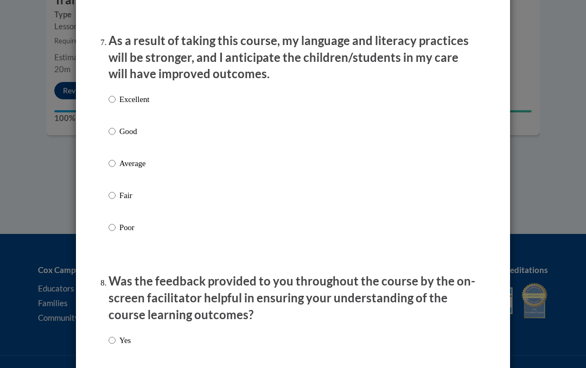
click at [115, 94] on input "Excellent" at bounding box center [112, 100] width 7 height 12
radio input "true"
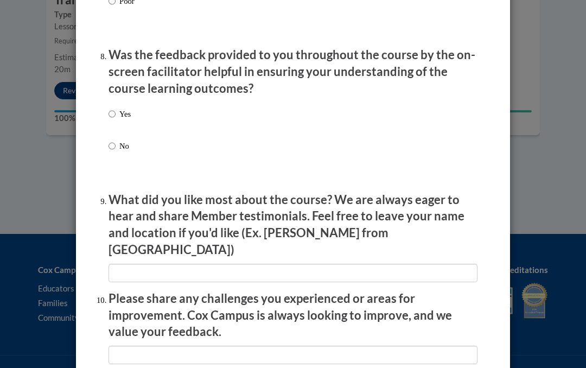
scroll to position [1667, 0]
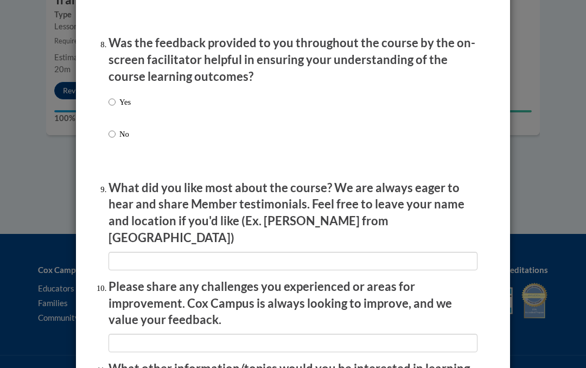
click at [112, 99] on input "Yes" at bounding box center [112, 103] width 7 height 12
radio input "true"
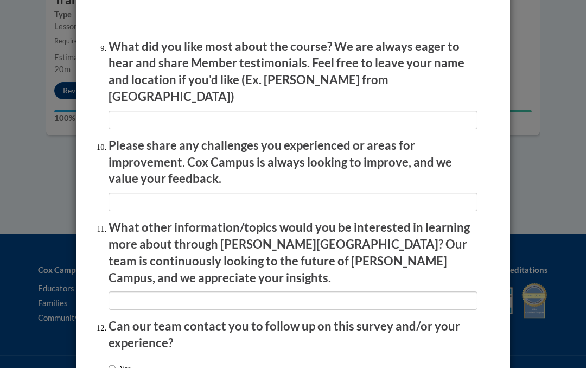
scroll to position [1812, 0]
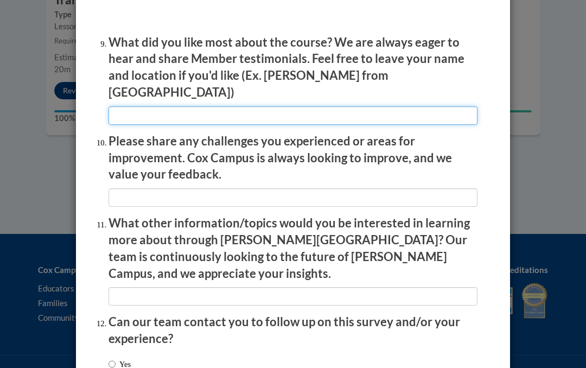
click at [133, 107] on input "textbox" at bounding box center [293, 116] width 369 height 18
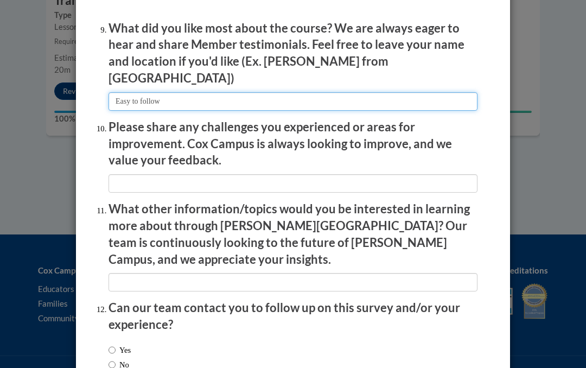
scroll to position [1826, 0]
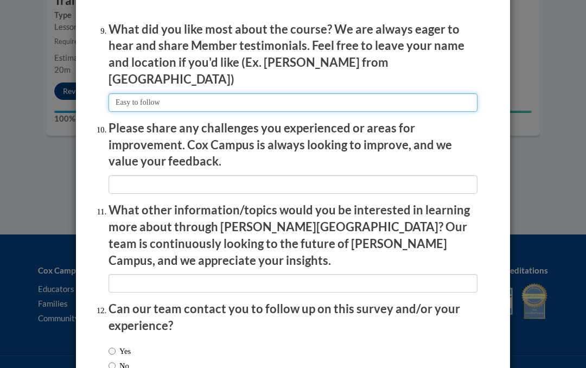
type input "Easy to follow"
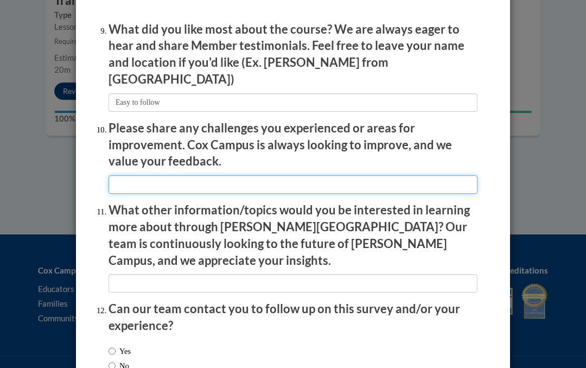
click at [318, 175] on input "textbox" at bounding box center [293, 184] width 369 height 18
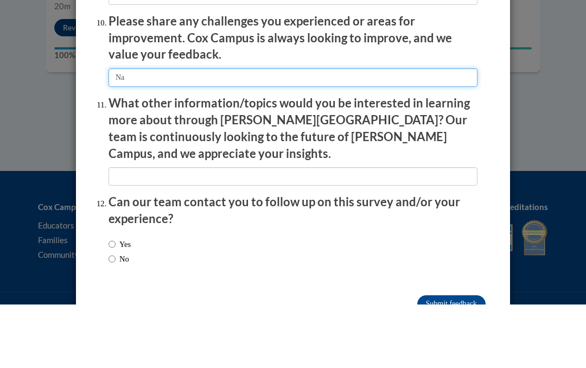
scroll to position [1868, 0]
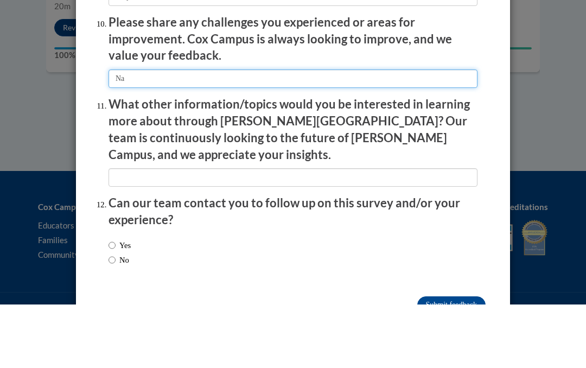
type input "Na"
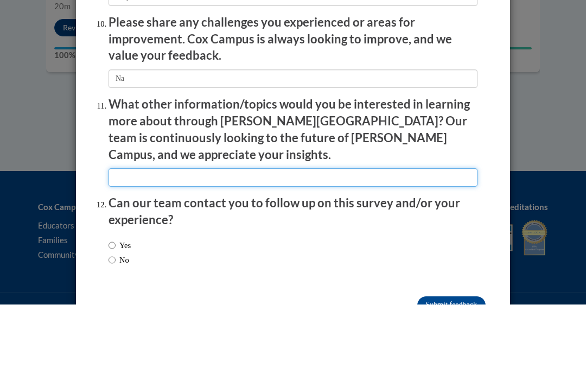
click at [199, 232] on input "textbox" at bounding box center [293, 241] width 369 height 18
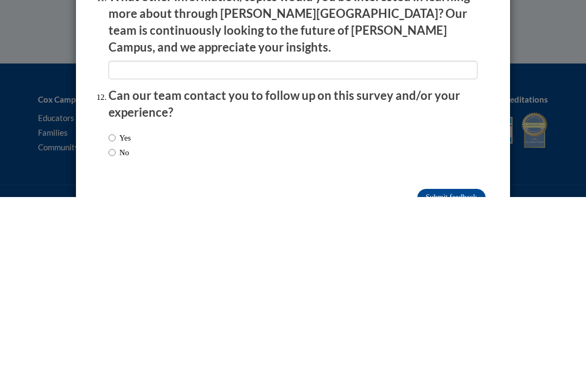
click at [112, 317] on input "No" at bounding box center [112, 323] width 7 height 12
radio input "true"
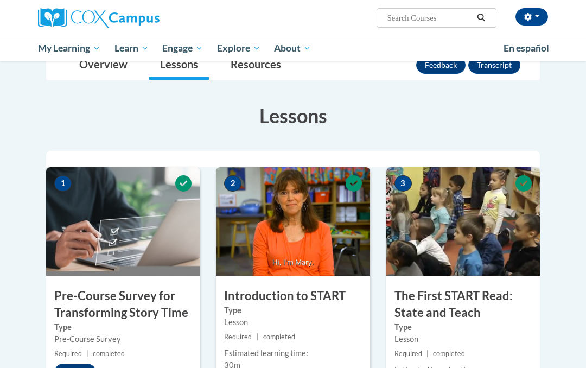
scroll to position [0, 0]
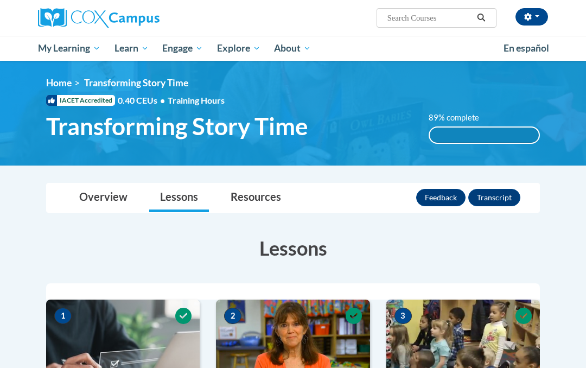
click at [501, 202] on button "Transcript" at bounding box center [494, 197] width 52 height 17
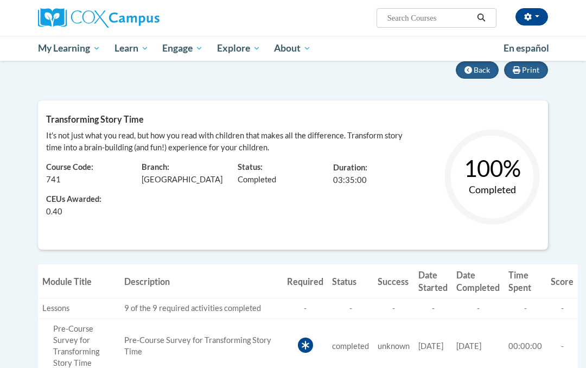
scroll to position [113, 0]
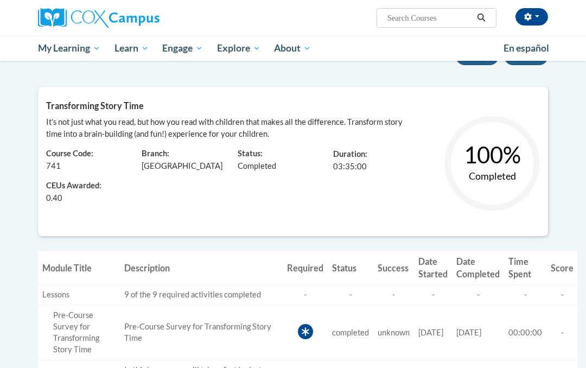
click at [54, 188] on span "CEUs Awarded:" at bounding box center [85, 187] width 79 height 12
click at [68, 192] on div "CEUs Awarded: 0.40" at bounding box center [86, 189] width 96 height 32
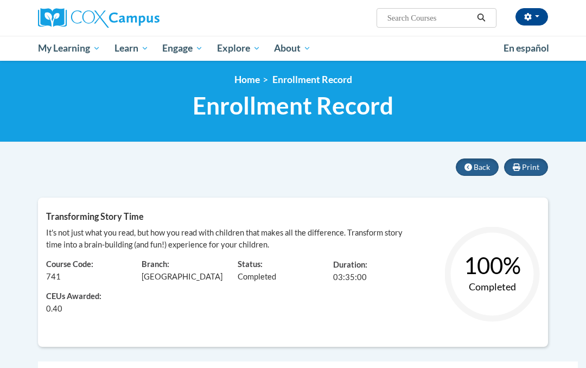
scroll to position [3, 0]
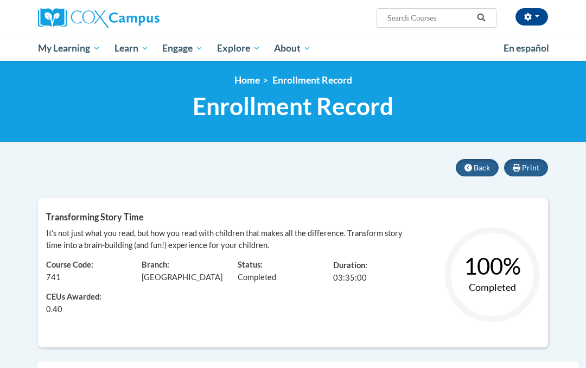
click at [525, 167] on span "Print" at bounding box center [530, 167] width 17 height 9
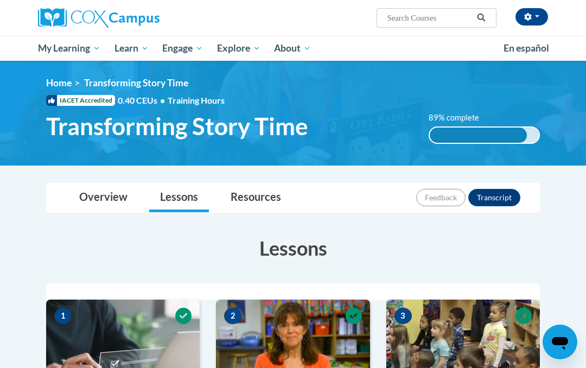
click at [505, 134] on div "89% complete" at bounding box center [478, 135] width 97 height 15
click at [518, 131] on div "89% complete" at bounding box center [478, 135] width 97 height 15
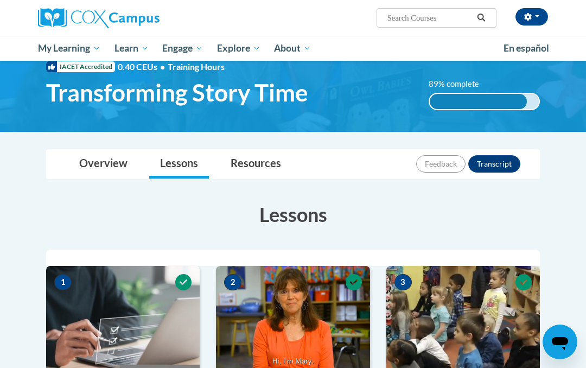
scroll to position [34, 0]
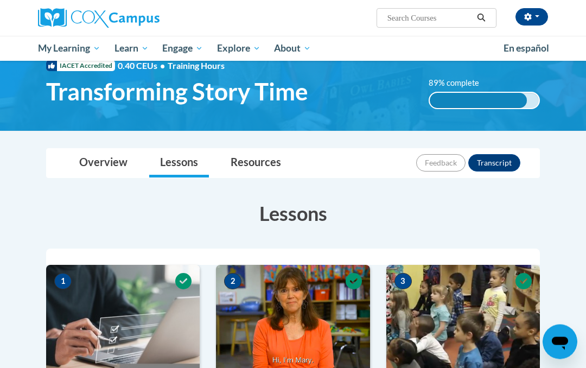
click at [177, 171] on link "Lessons" at bounding box center [179, 163] width 60 height 29
click at [257, 160] on link "Resources" at bounding box center [256, 163] width 72 height 29
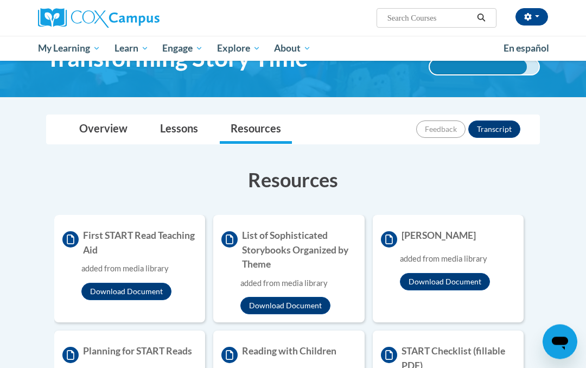
scroll to position [0, 0]
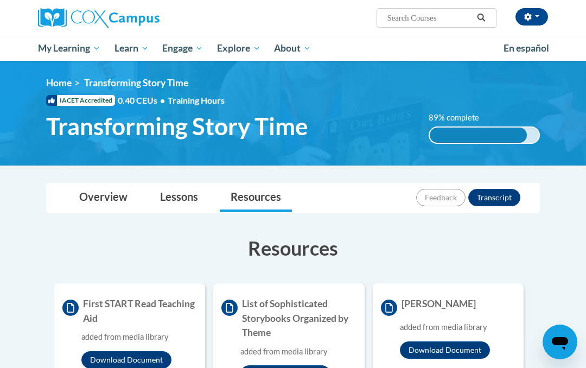
click at [495, 196] on button "Transcript" at bounding box center [494, 197] width 52 height 17
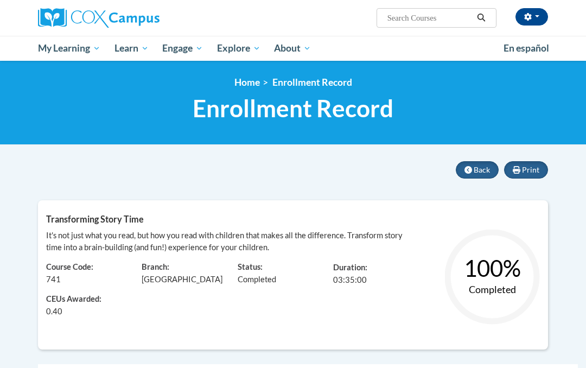
click at [60, 301] on span "CEUs Awarded:" at bounding box center [85, 300] width 79 height 12
click at [66, 300] on span "CEUs Awarded:" at bounding box center [85, 300] width 79 height 12
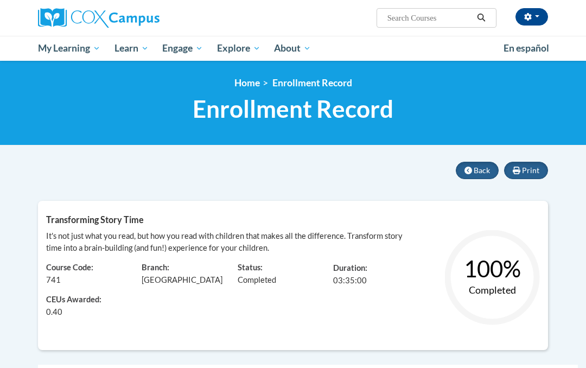
click at [0, 0] on span "Certificates" at bounding box center [0, 0] width 0 height 0
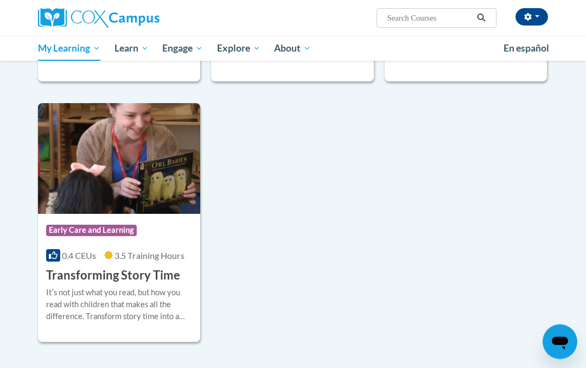
scroll to position [430, 0]
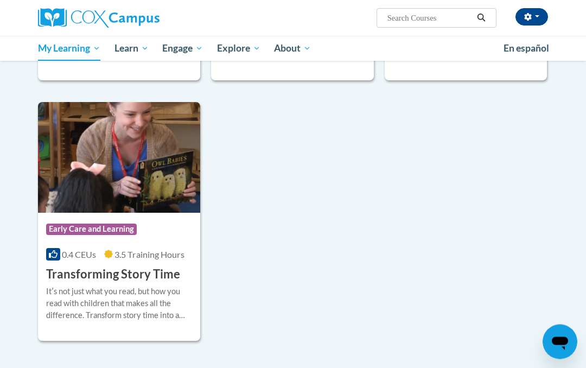
click at [53, 258] on span at bounding box center [53, 255] width 14 height 12
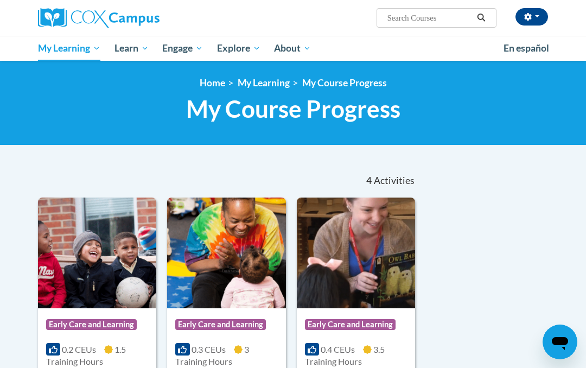
click at [425, 24] on input "Search..." at bounding box center [429, 17] width 87 height 13
type input "The power of language"
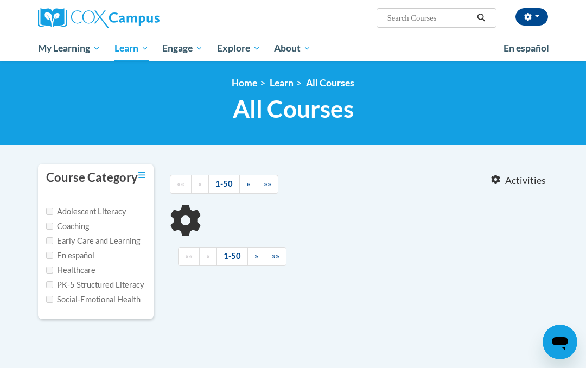
type input "The power of language"
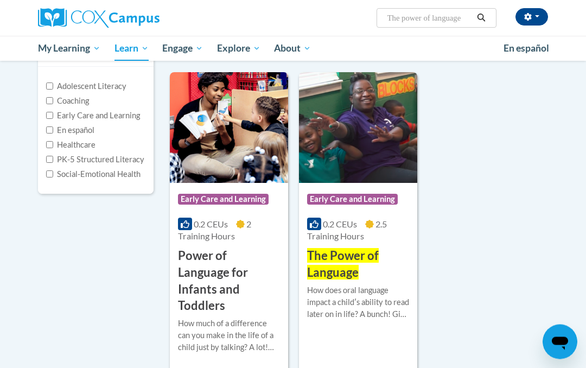
scroll to position [125, 0]
click at [374, 291] on div "How does oral language impact a childʹs ability to read later on in life? A bun…" at bounding box center [358, 302] width 102 height 36
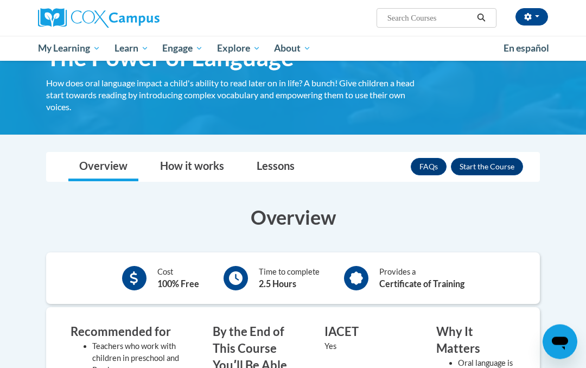
scroll to position [66, 0]
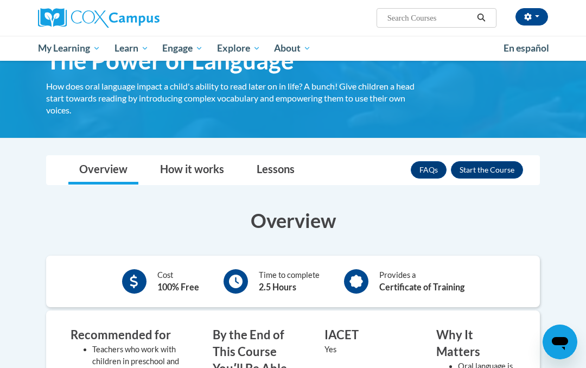
click at [495, 167] on button "Enroll" at bounding box center [487, 169] width 72 height 17
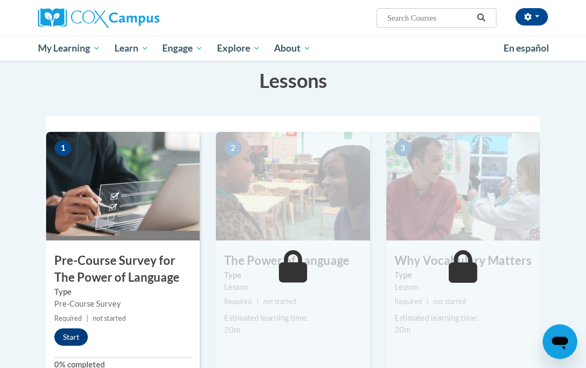
scroll to position [168, 0]
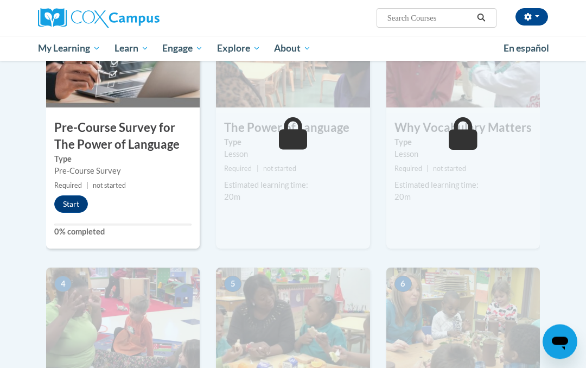
click at [72, 205] on button "Start" at bounding box center [71, 204] width 34 height 17
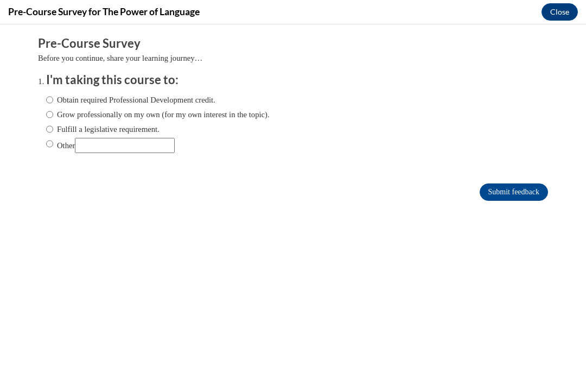
scroll to position [0, 0]
click at [60, 94] on label "Obtain required Professional Development credit." at bounding box center [130, 100] width 169 height 12
click at [53, 94] on input "Obtain required Professional Development credit." at bounding box center [49, 100] width 7 height 12
radio input "true"
click at [519, 186] on input "Submit feedback" at bounding box center [514, 191] width 68 height 17
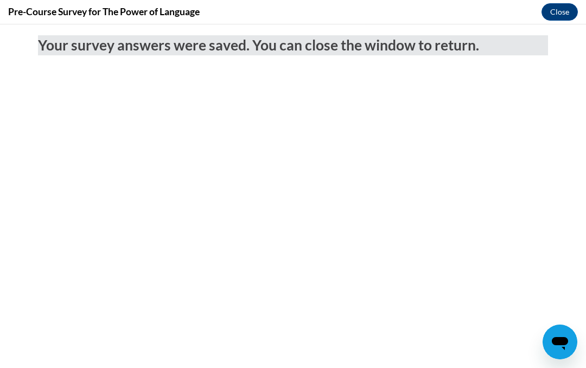
click at [557, 10] on button "Close" at bounding box center [560, 11] width 36 height 17
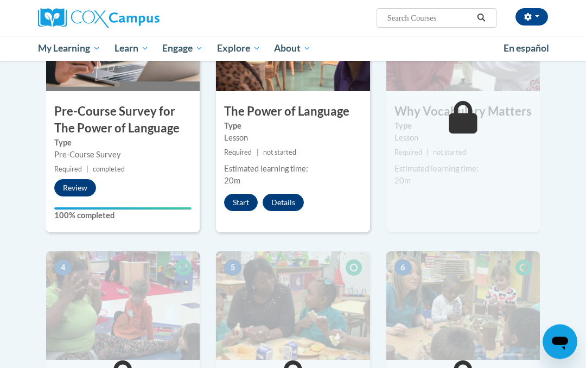
scroll to position [268, 0]
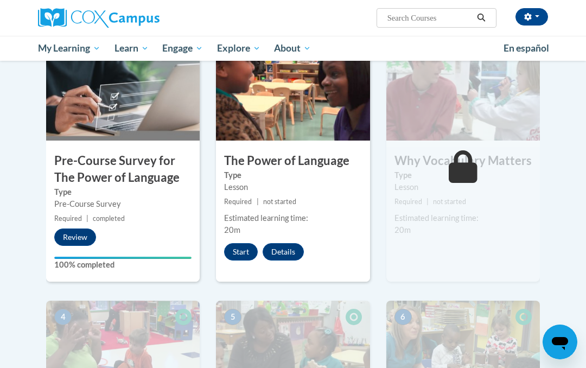
click at [243, 253] on button "Start" at bounding box center [241, 251] width 34 height 17
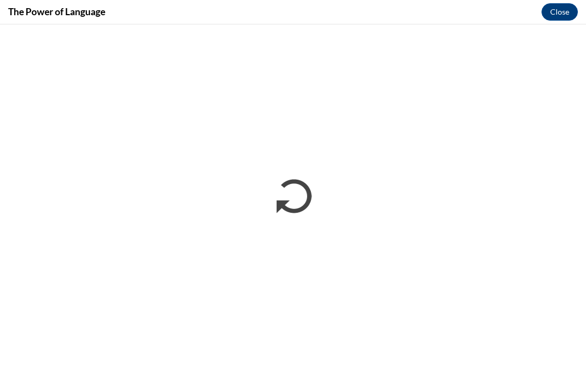
scroll to position [0, 0]
